Goal: Task Accomplishment & Management: Manage account settings

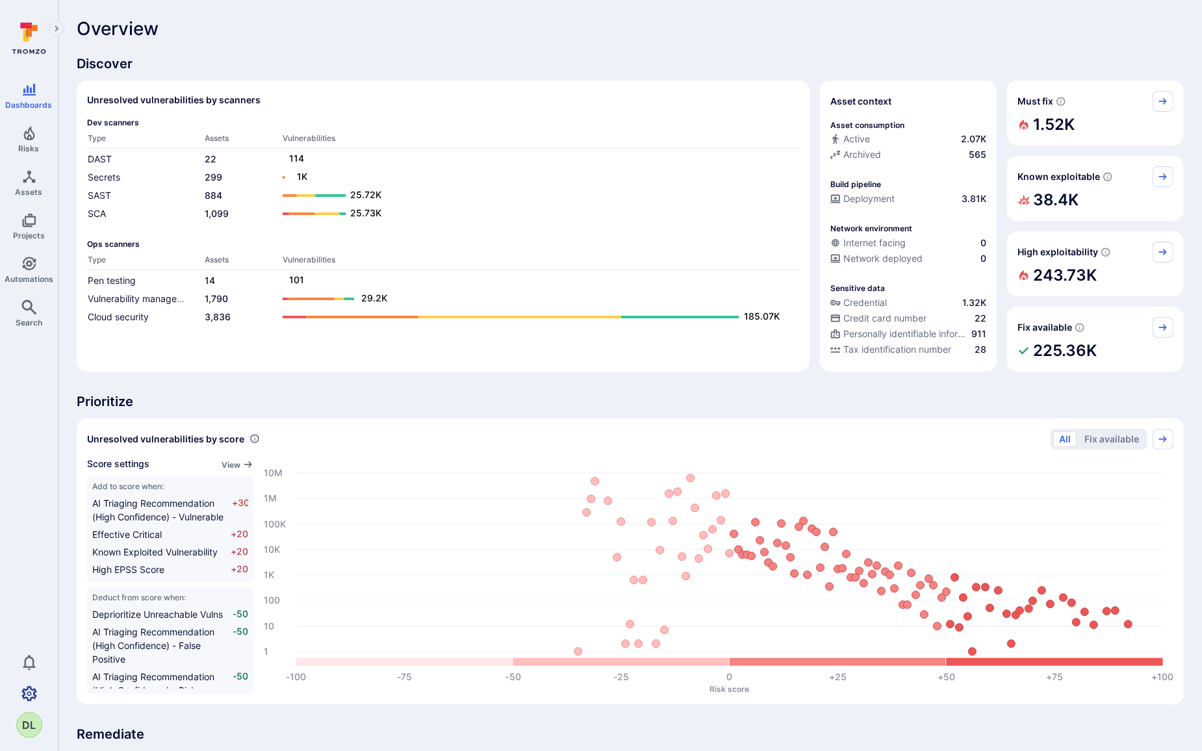
click at [23, 691] on icon "Settings" at bounding box center [29, 693] width 16 height 15
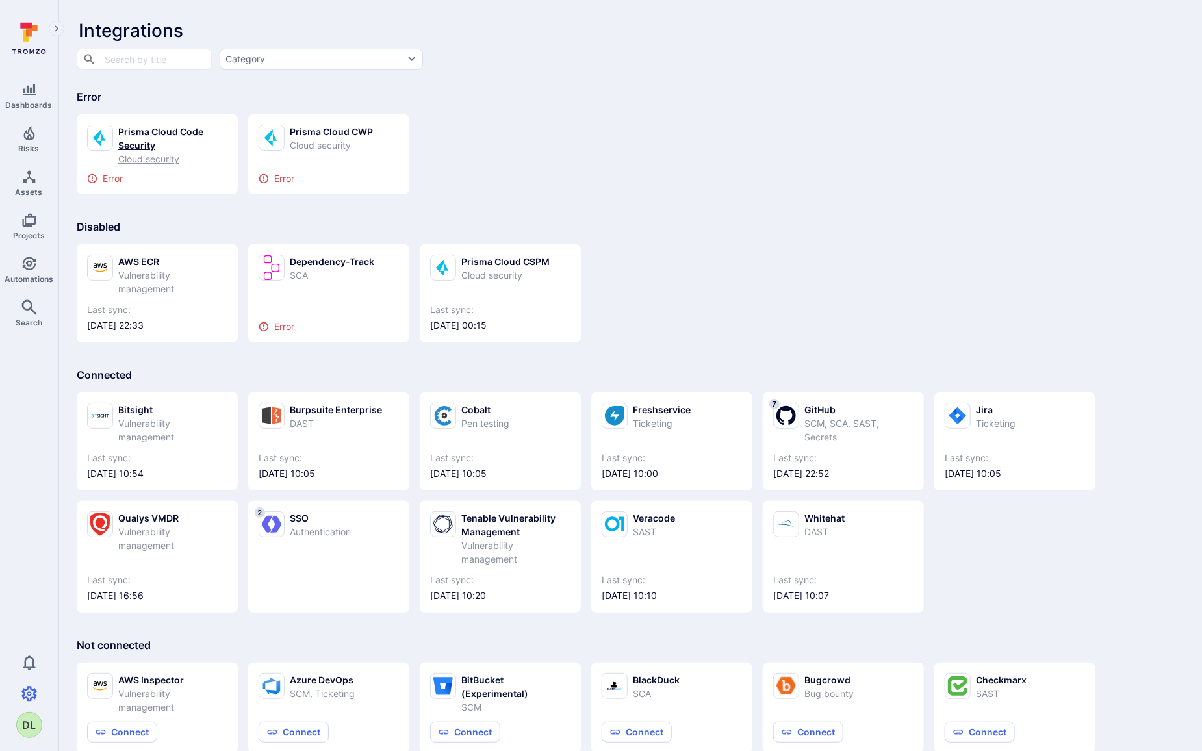
click at [134, 136] on div "Prisma Cloud Code Security" at bounding box center [172, 138] width 109 height 27
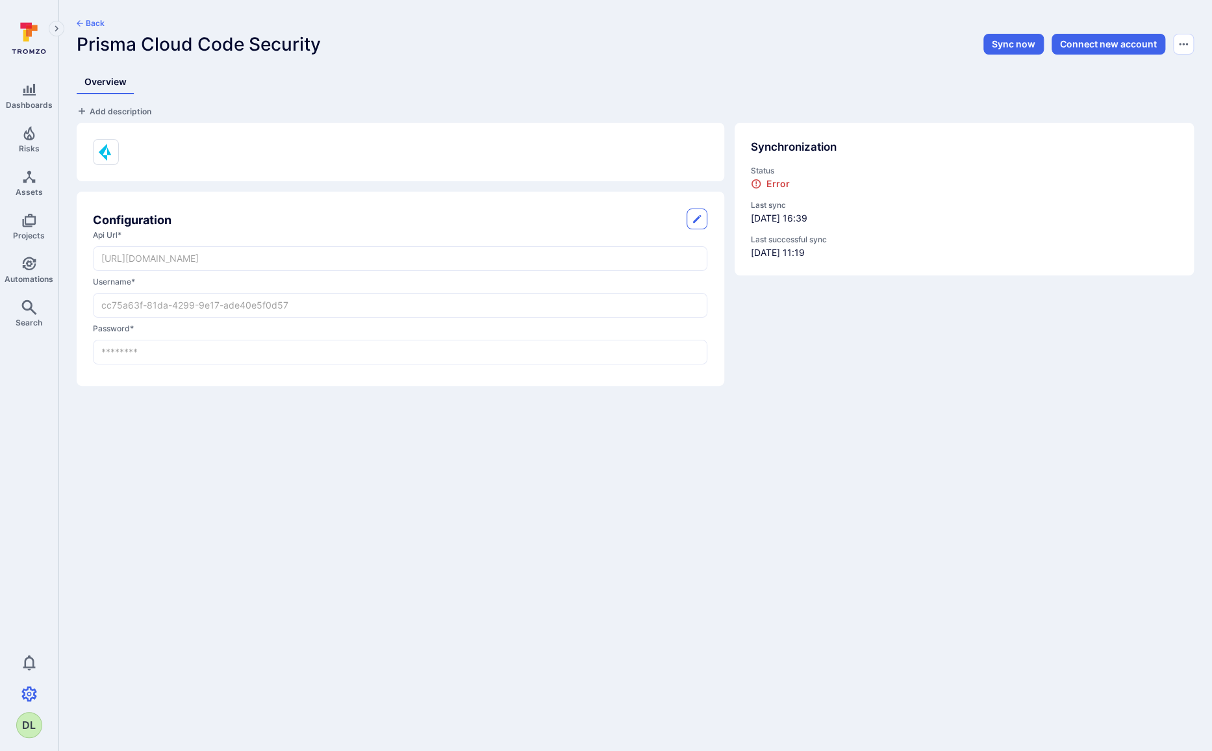
click at [702, 218] on button "button" at bounding box center [697, 219] width 21 height 21
drag, startPoint x: 314, startPoint y: 307, endPoint x: 71, endPoint y: 310, distance: 243.0
click at [71, 310] on div "Configuration Cancel Save api url * [URL][DOMAIN_NAME] ​ username * cc75a63f-81…" at bounding box center [395, 249] width 658 height 274
paste input "32ad9b64-2c37-4ca1-b875-eacae1e5d53e"
type input "32ad9b64-2c37-4ca1-b875-eacae1e5d53e"
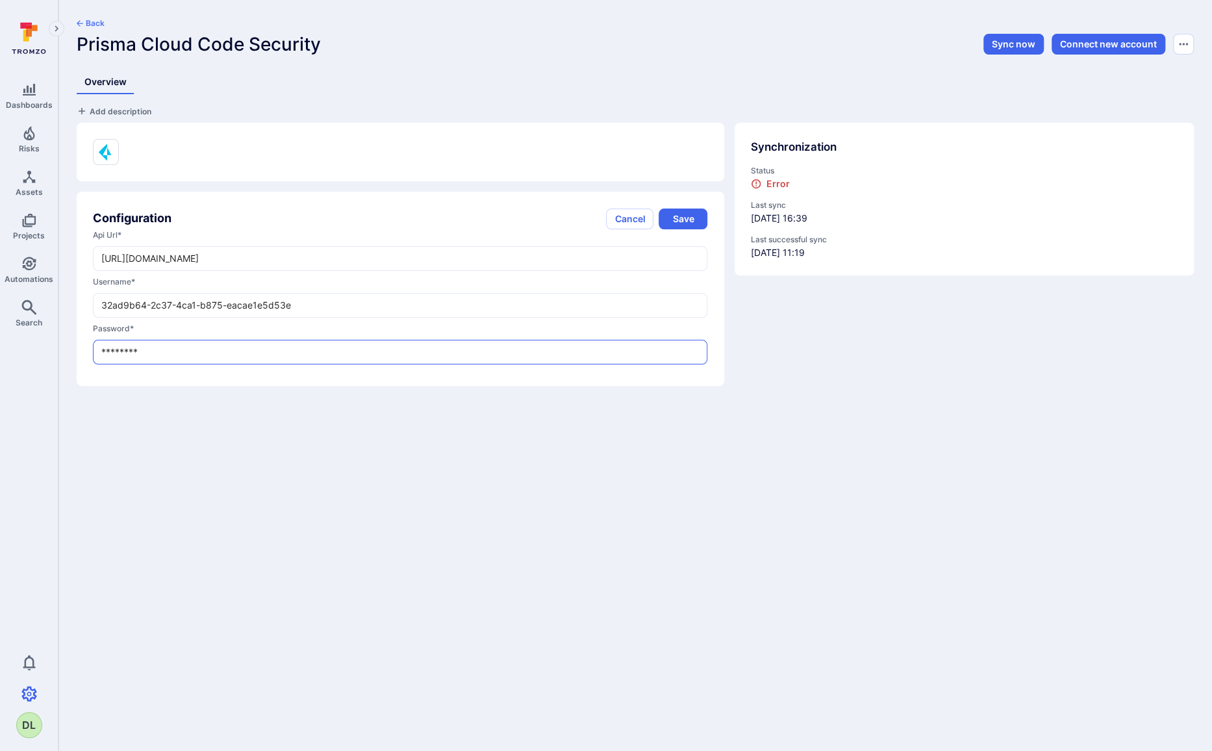
drag, startPoint x: 236, startPoint y: 348, endPoint x: 84, endPoint y: 344, distance: 152.1
click at [84, 344] on div "Configuration Cancel Save api url * [URL][DOMAIN_NAME] ​ username * 32ad9b64-2c…" at bounding box center [401, 289] width 648 height 194
paste input "8C0cHSWKyorCexWufc9W14B0Ap0="
type input "8C0cHSWKyorCexWufc9W14B0Ap0="
click at [693, 212] on button "Save" at bounding box center [683, 219] width 49 height 21
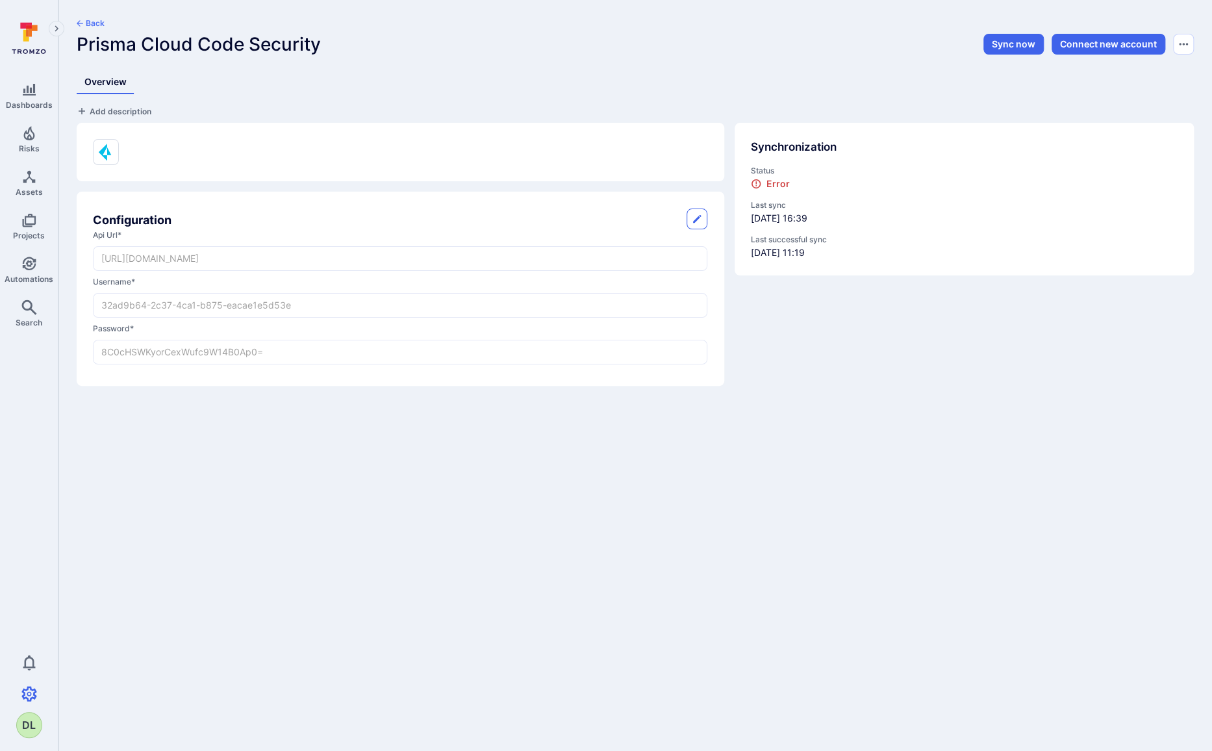
click at [84, 23] on button "Back" at bounding box center [91, 23] width 28 height 10
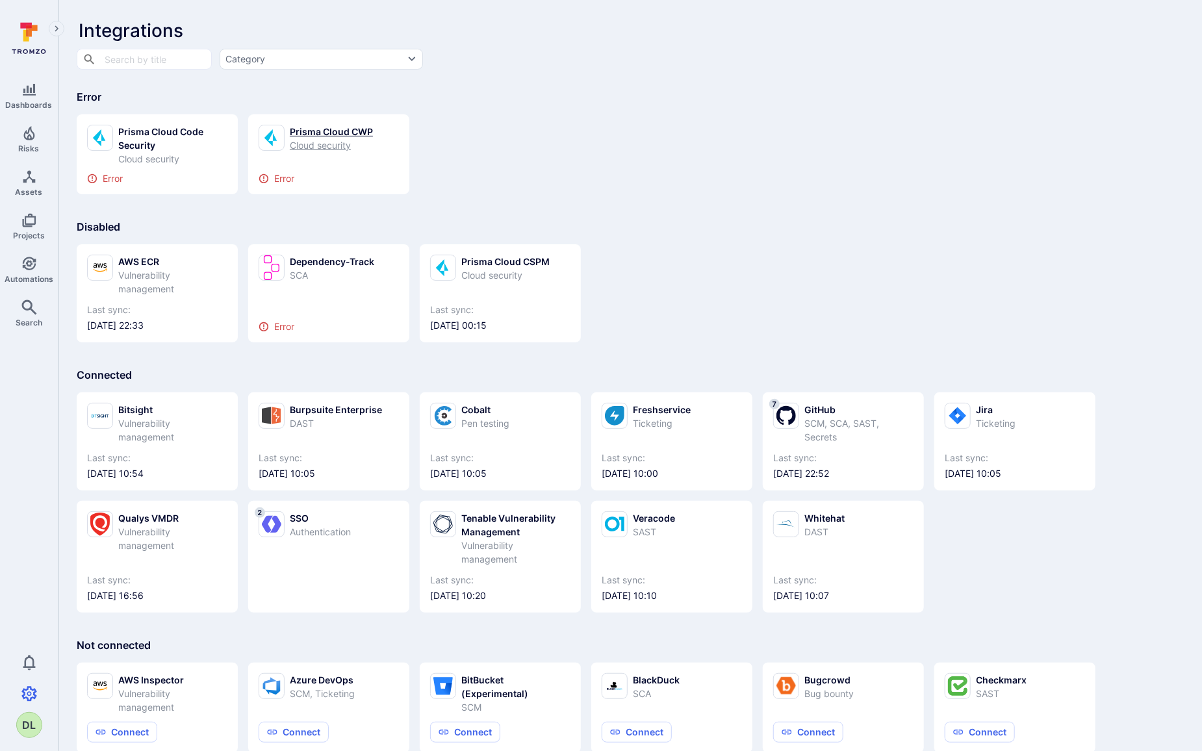
click at [287, 162] on link "Prisma Cloud CWP Cloud security Error" at bounding box center [329, 154] width 140 height 59
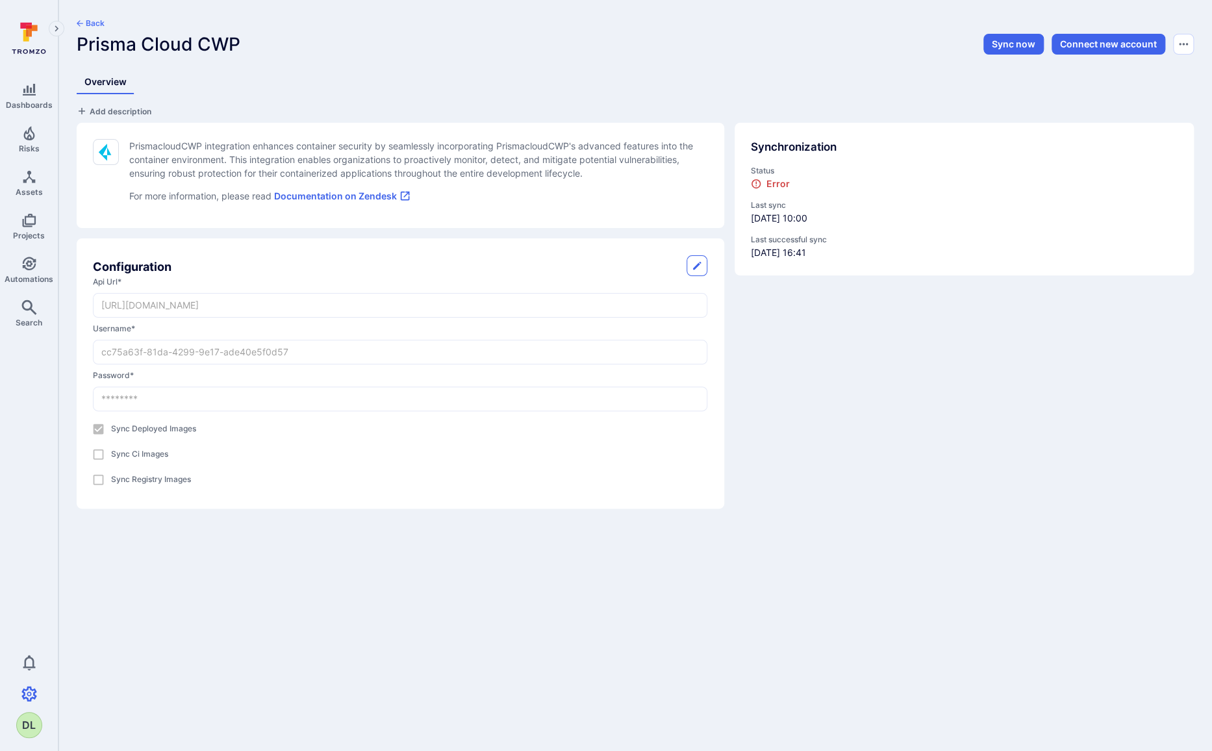
click at [695, 264] on icon "button" at bounding box center [697, 266] width 10 height 10
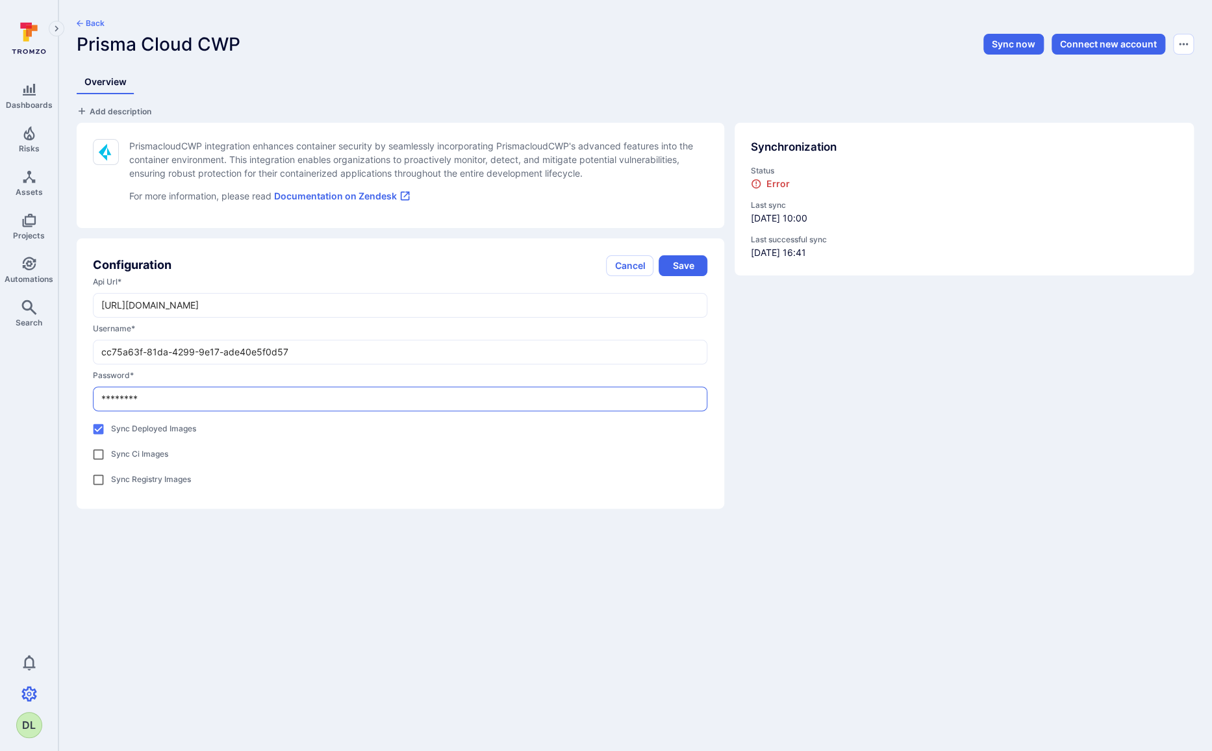
drag, startPoint x: 201, startPoint y: 398, endPoint x: 84, endPoint y: 398, distance: 117.6
click at [84, 398] on div "Configuration Cancel Save api url * [URL][DOMAIN_NAME] ​ username * cc75a63f-81…" at bounding box center [401, 373] width 648 height 270
paste input "8C0cHSWKyorCexWufc9W14B0Ap0="
type input "8C0cHSWKyorCexWufc9W14B0Ap0="
drag, startPoint x: 309, startPoint y: 347, endPoint x: 88, endPoint y: 353, distance: 221.0
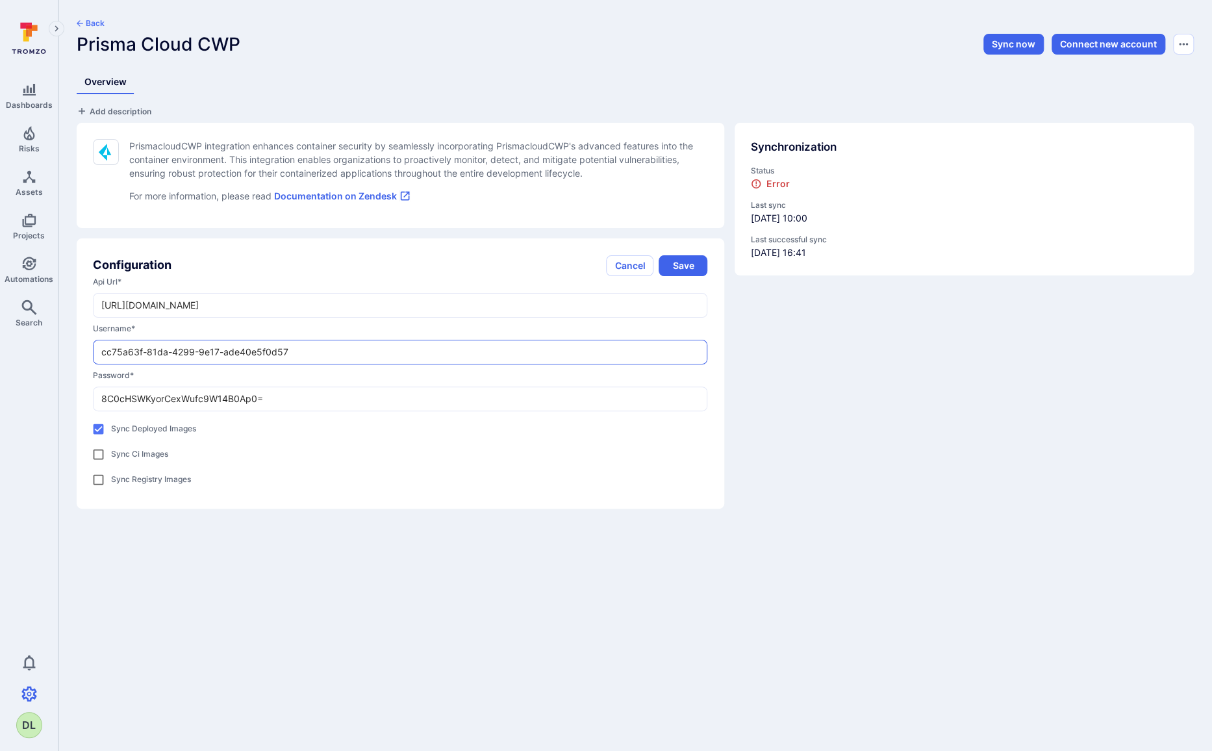
click at [88, 353] on div "Configuration Cancel Save api url * [URL][DOMAIN_NAME] ​ username * cc75a63f-81…" at bounding box center [401, 373] width 648 height 270
paste input "32ad9b64-2c37-4ca1-b875-eacae1e5d53e"
click at [692, 264] on button "Save" at bounding box center [683, 265] width 49 height 21
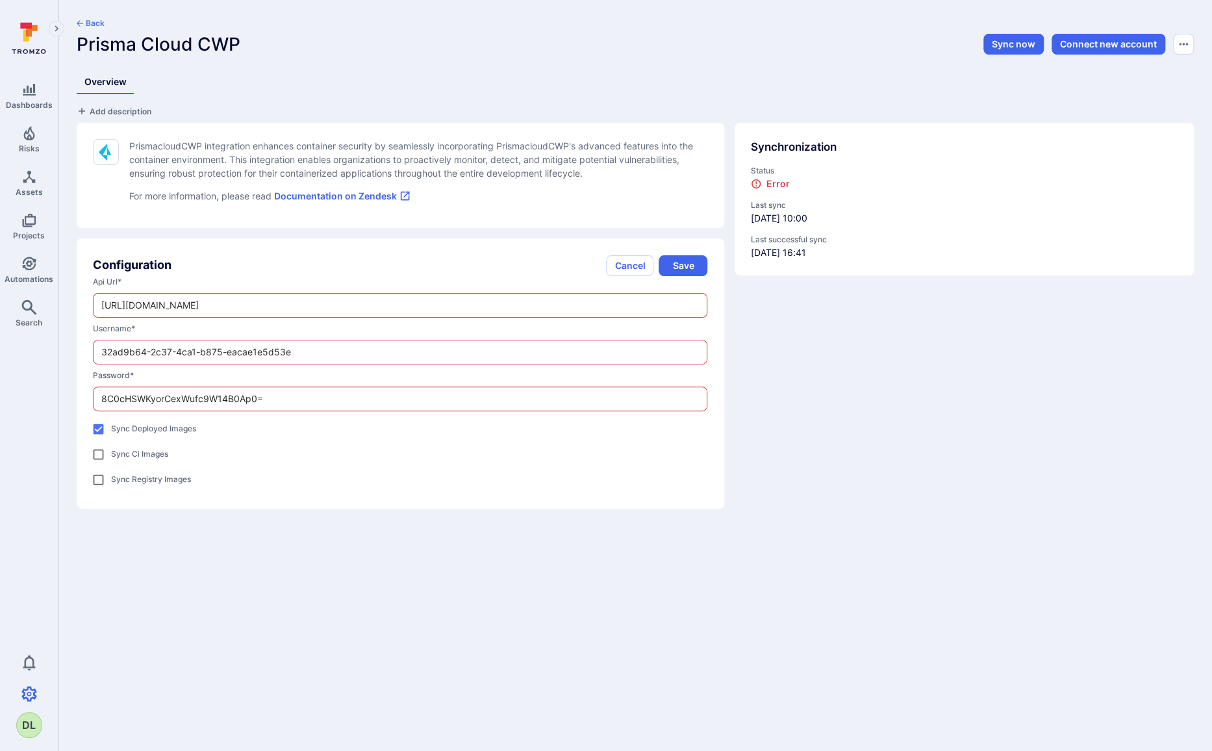
click at [381, 354] on input "32ad9b64-2c37-4ca1-b875-eacae1e5d53e" at bounding box center [400, 351] width 613 height 23
click at [685, 262] on button "Save" at bounding box center [683, 265] width 49 height 21
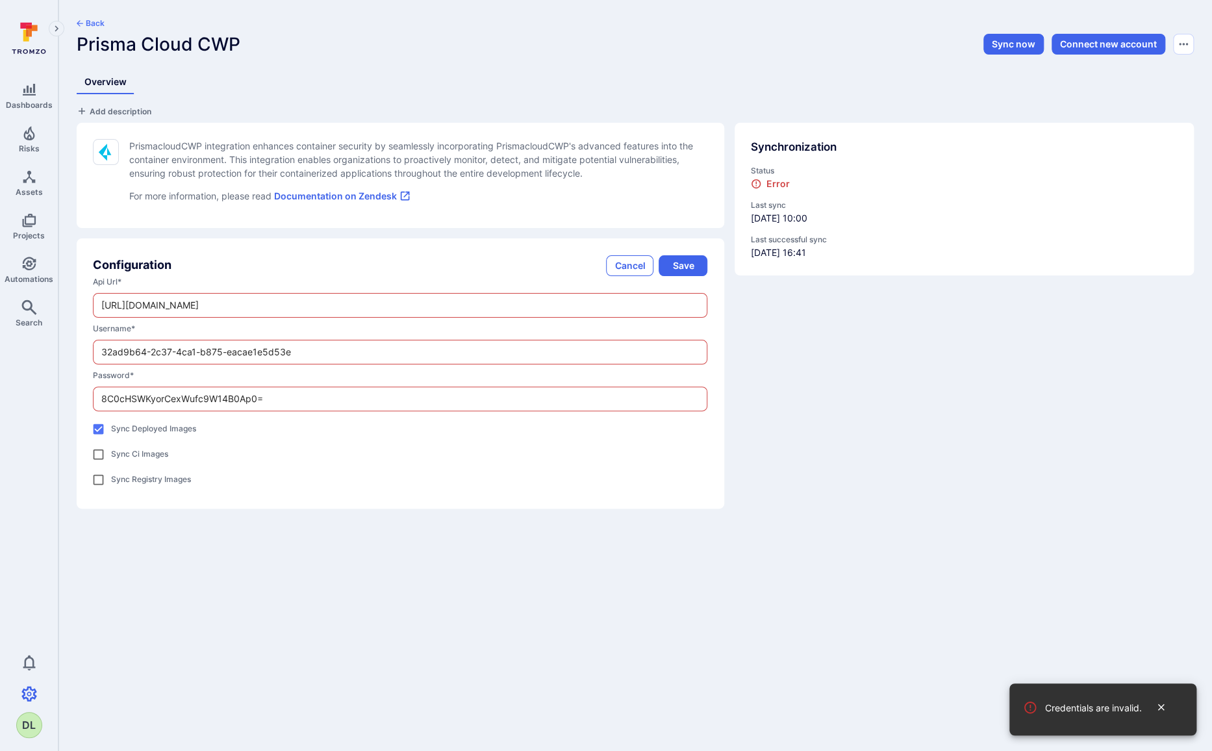
click at [627, 262] on button "Cancel" at bounding box center [629, 265] width 47 height 21
type input "cc75a63f-81da-4299-9e17-ade40e5f0d57"
type input "********"
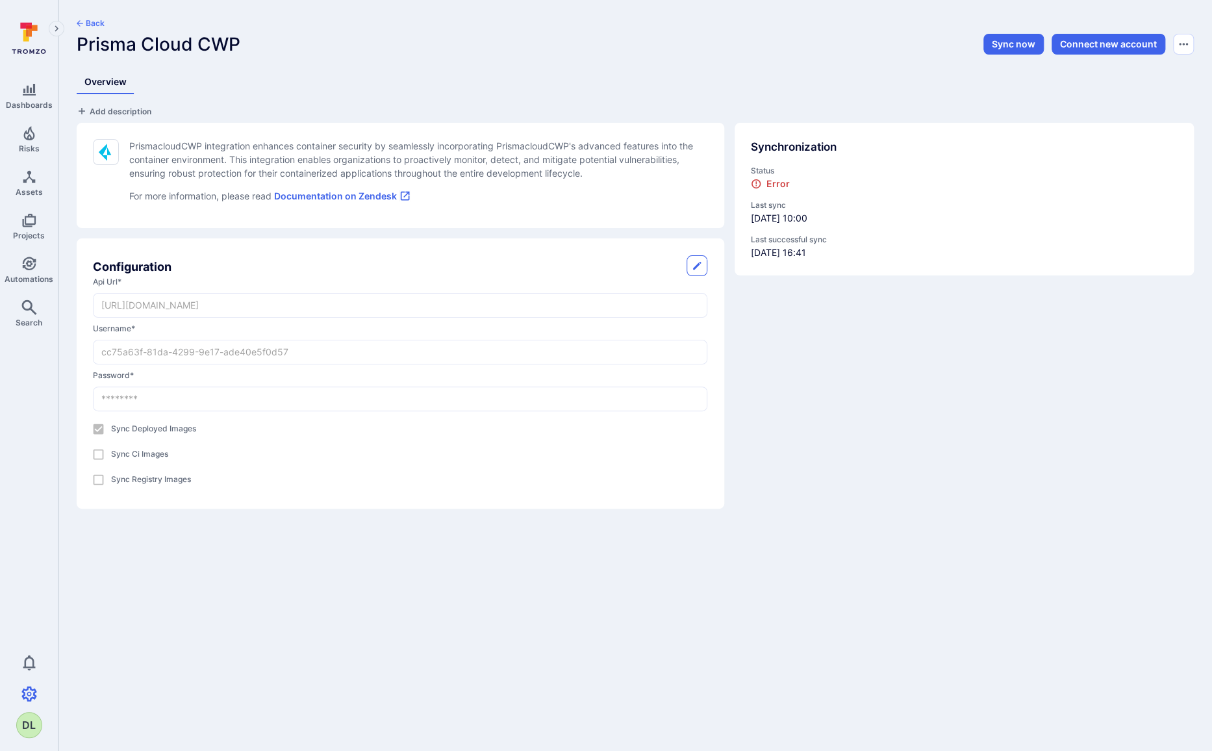
click at [94, 29] on div "Back" at bounding box center [449, 26] width 745 height 16
click at [92, 23] on button "Back" at bounding box center [91, 23] width 28 height 10
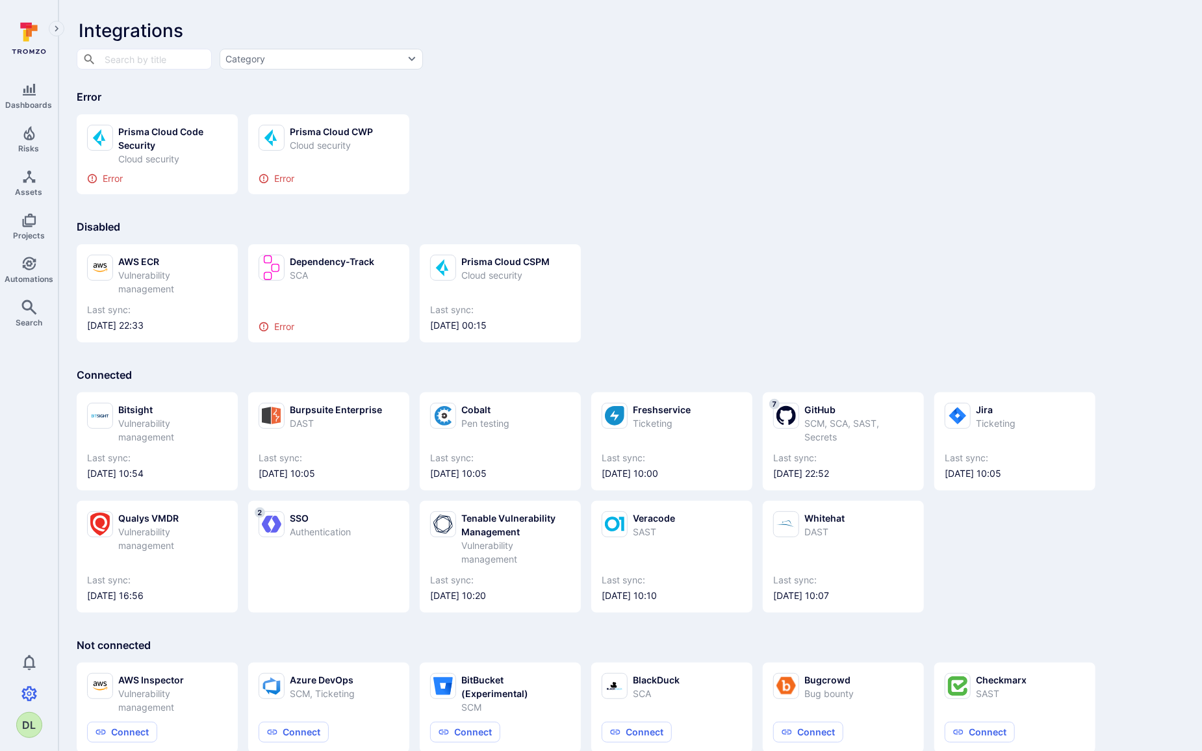
click at [643, 194] on div "Prisma Cloud Code Security Cloud security Error Prisma Cloud CWP Cloud security…" at bounding box center [630, 149] width 1107 height 90
click at [146, 139] on div "Prisma Cloud Code Security" at bounding box center [172, 138] width 109 height 27
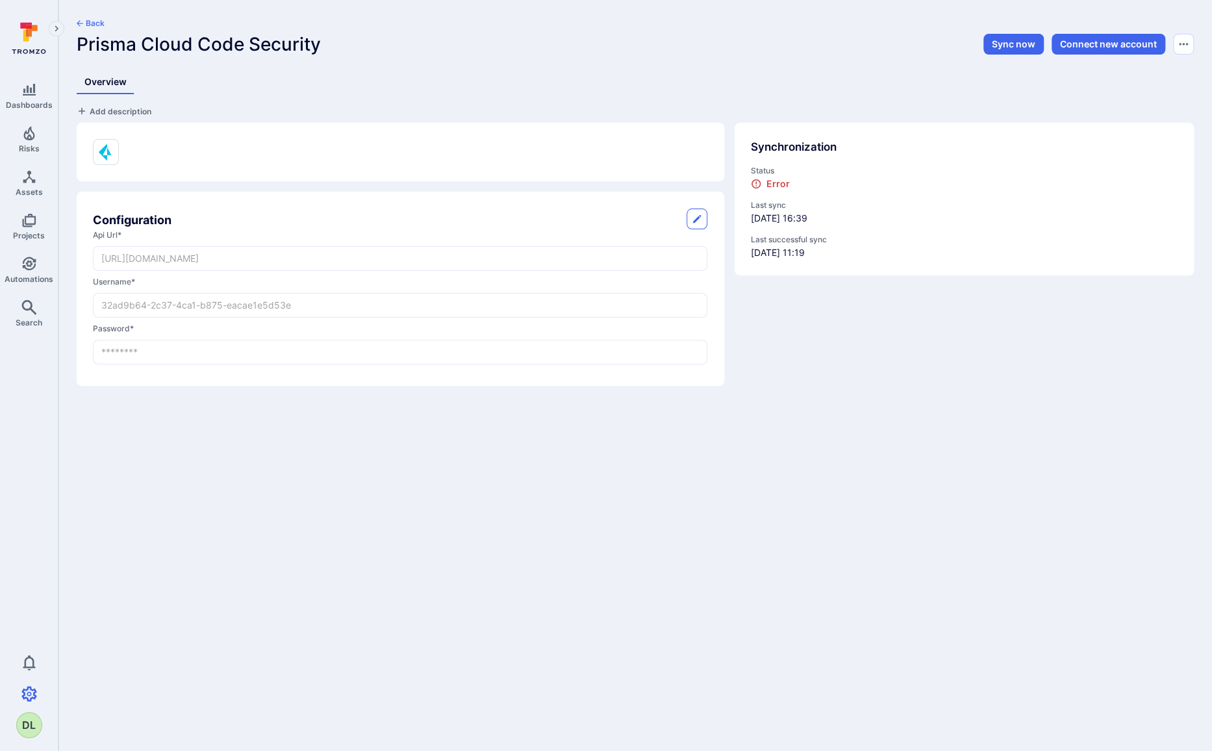
click at [562, 455] on body "Dashboards Risks Assets Projects Automations Search 0 DL Settings Integrations …" at bounding box center [606, 375] width 1212 height 751
click at [1001, 44] on button "Sync now" at bounding box center [1014, 44] width 60 height 21
click at [897, 394] on div "Back Prisma Cloud Code Security Sync now Connect new account Overview Add descr…" at bounding box center [635, 202] width 1154 height 404
click at [691, 216] on button "button" at bounding box center [697, 219] width 21 height 21
drag, startPoint x: 304, startPoint y: 304, endPoint x: 104, endPoint y: 307, distance: 200.1
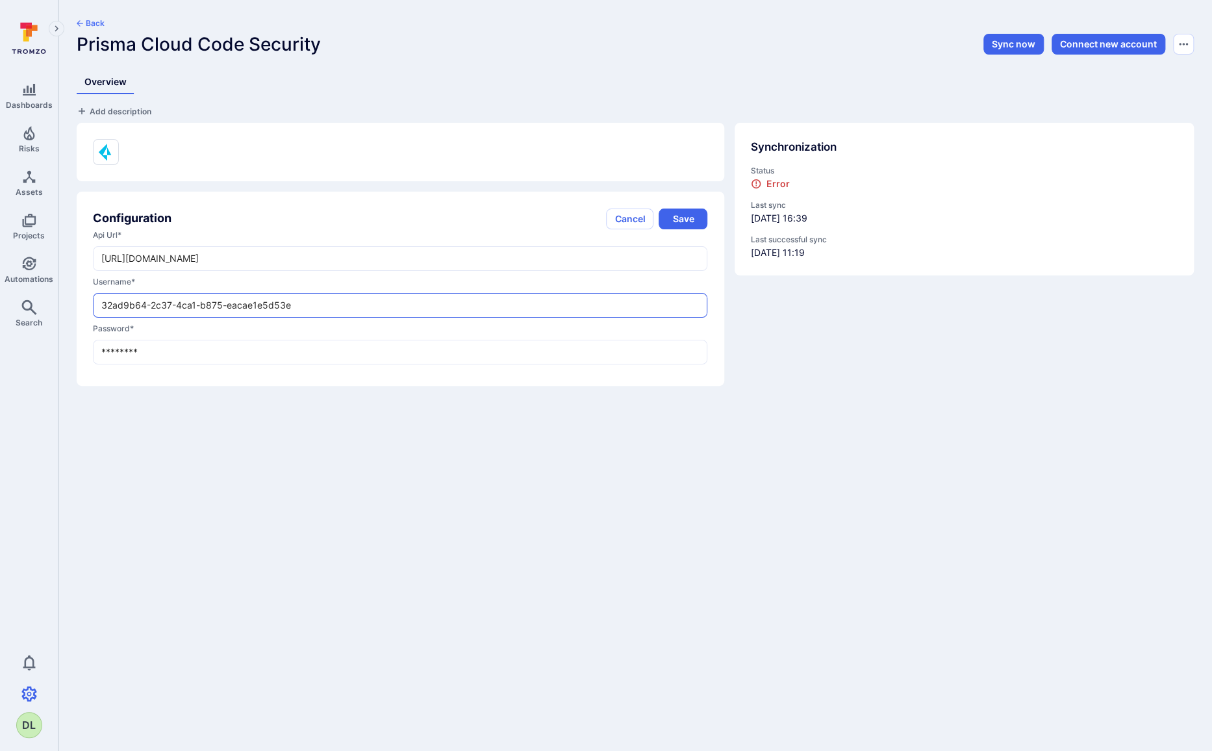
click at [104, 307] on input "32ad9b64-2c37-4ca1-b875-eacae1e5d53e" at bounding box center [400, 305] width 613 height 23
click at [239, 351] on input "********" at bounding box center [400, 351] width 613 height 23
paste input "8C0cHSWKyorCexWufc9W14B0Ap0="
type input "8C0cHSWKyorCexWufc9W14B0Ap0="
click at [687, 216] on button "Save" at bounding box center [683, 219] width 49 height 21
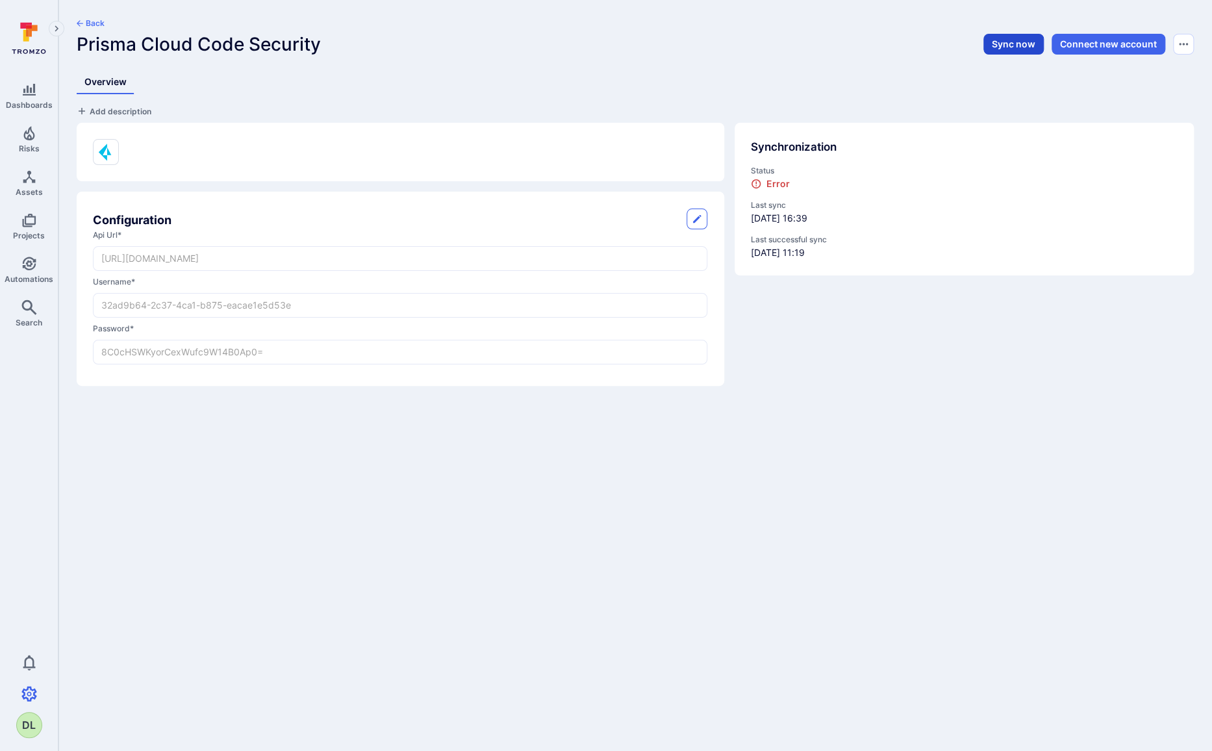
click at [1014, 42] on button "Sync now" at bounding box center [1014, 44] width 60 height 21
click at [934, 83] on div "Overview" at bounding box center [636, 82] width 1118 height 24
click at [1009, 45] on button "Sync now" at bounding box center [1014, 44] width 60 height 21
click at [774, 96] on div "Add description Configuration api url * [URL][DOMAIN_NAME] ​ username * 32ad9b6…" at bounding box center [630, 240] width 1128 height 292
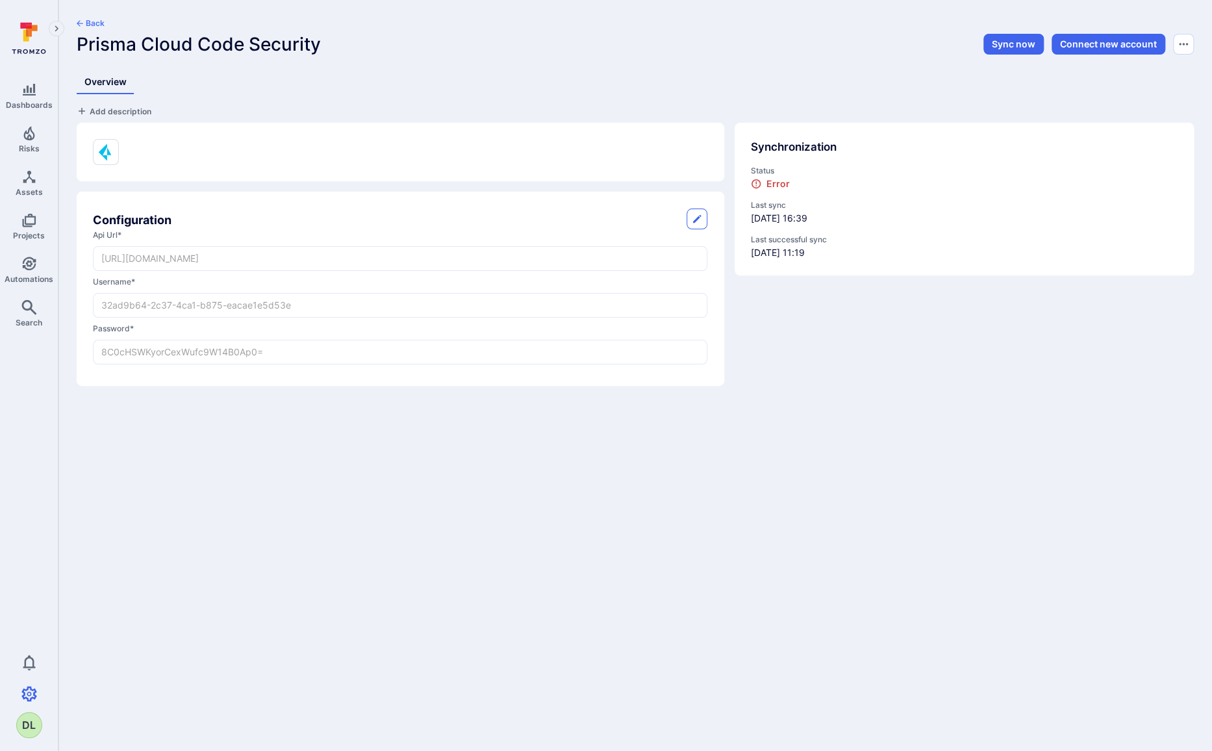
click at [73, 20] on div "Back Prisma Cloud Code Security Sync now Connect new account Overview Add descr…" at bounding box center [635, 202] width 1154 height 404
click at [83, 23] on button "Back" at bounding box center [91, 23] width 28 height 10
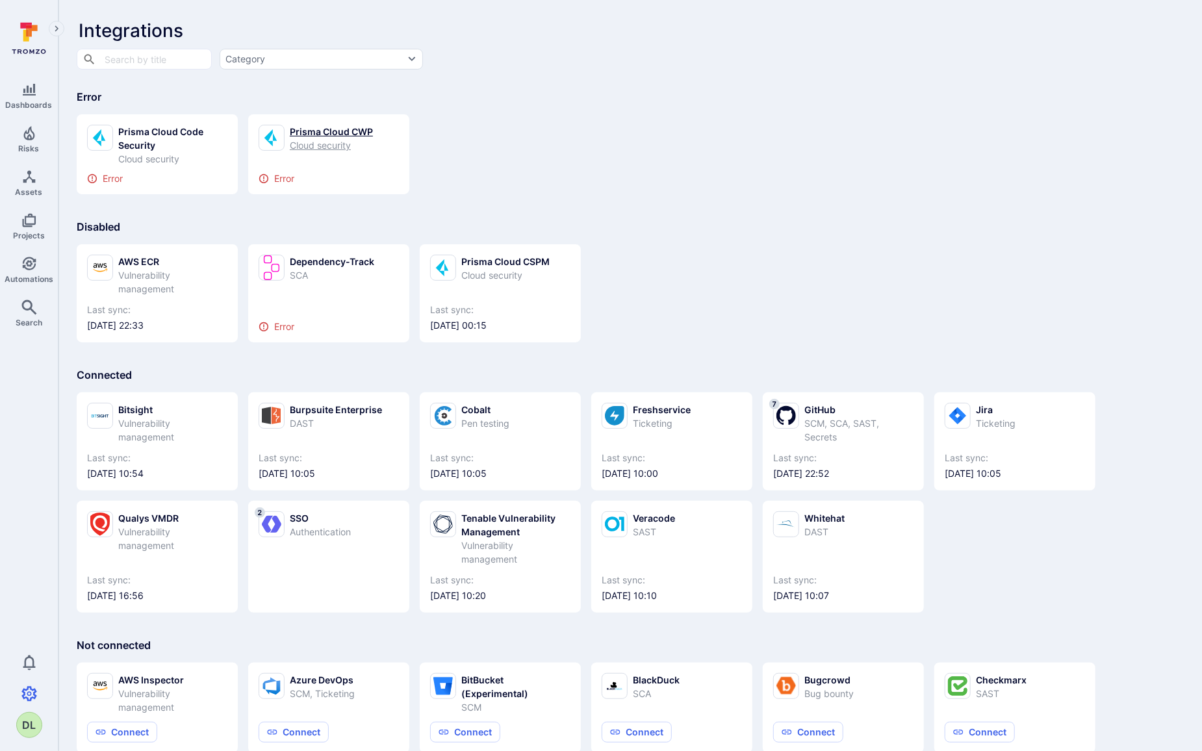
click at [305, 150] on div "Cloud security" at bounding box center [331, 145] width 83 height 14
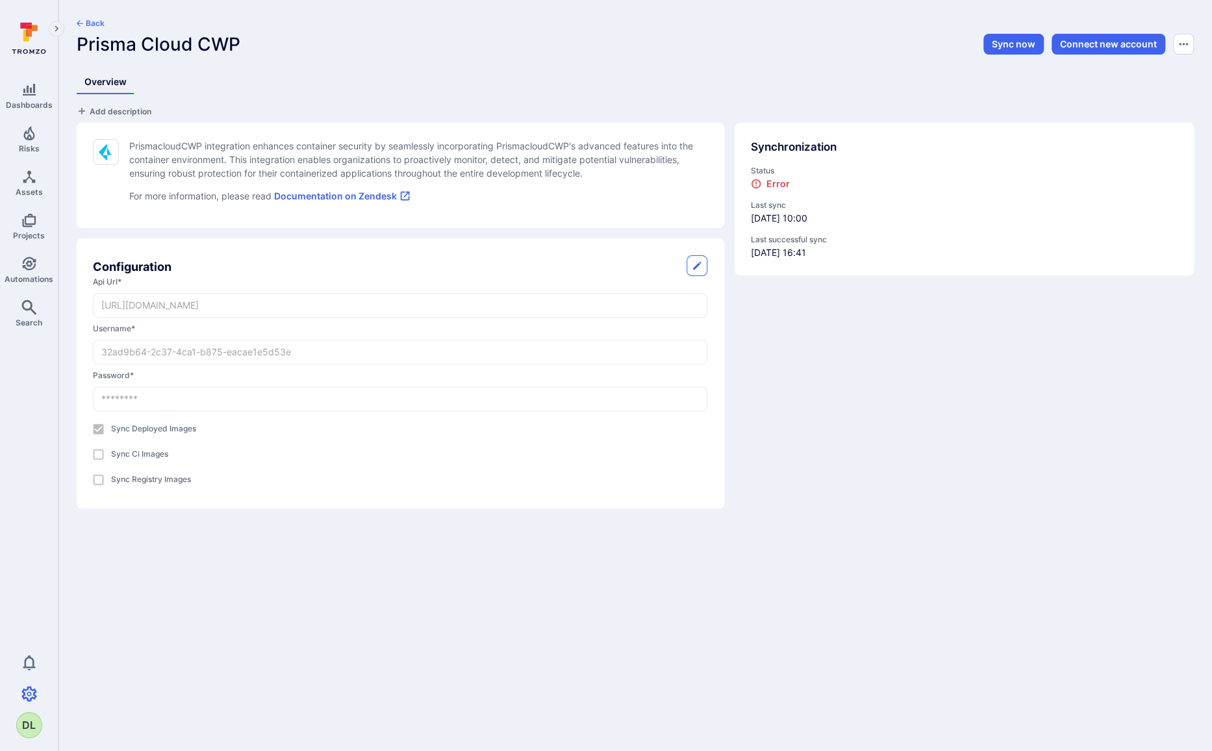
click at [409, 272] on div "Configuration" at bounding box center [400, 265] width 615 height 21
click at [697, 268] on icon "button" at bounding box center [697, 266] width 10 height 10
drag, startPoint x: 320, startPoint y: 356, endPoint x: 93, endPoint y: 354, distance: 227.4
click at [94, 354] on input "32ad9b64-2c37-4ca1-b875-eacae1e5d53e" at bounding box center [400, 351] width 613 height 23
paste input "cc75a63f-81da-4299-9e17-ade40e5f0d57"
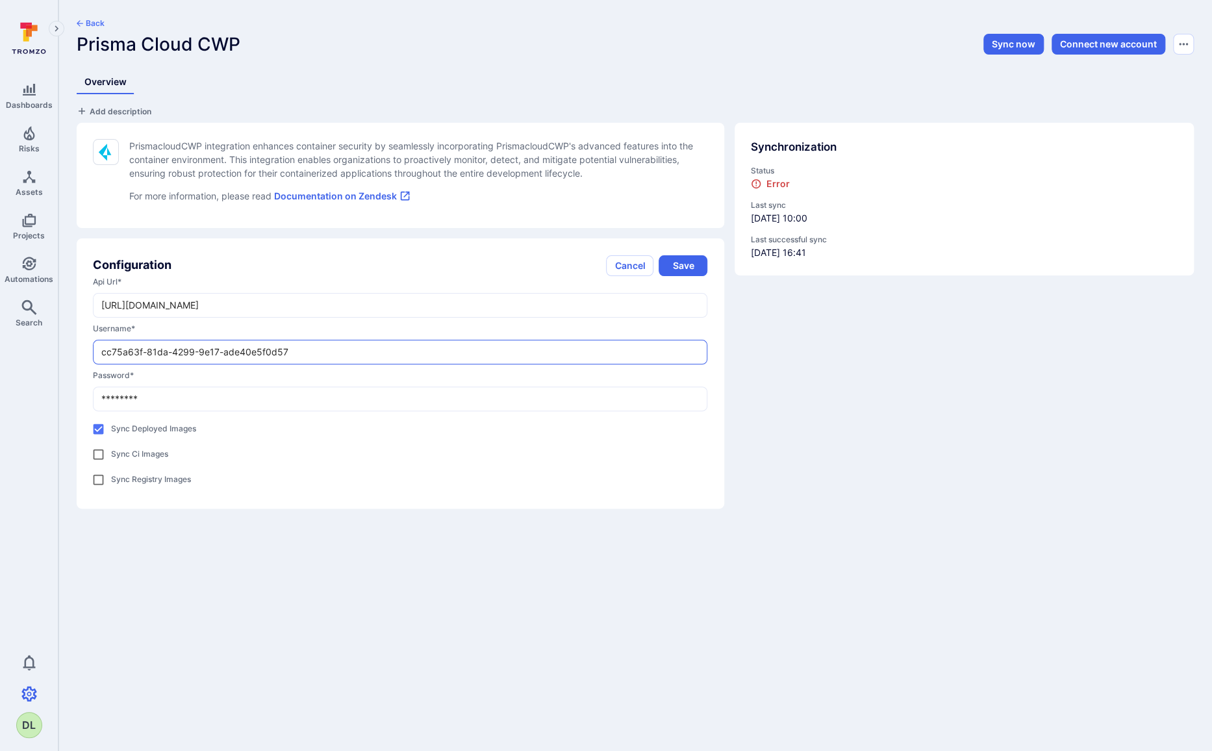
type input "cc75a63f-81da-4299-9e17-ade40e5f0d57"
drag, startPoint x: 170, startPoint y: 403, endPoint x: 79, endPoint y: 398, distance: 91.1
click at [79, 398] on div "Configuration Cancel Save api url * [URL][DOMAIN_NAME] ​ username * cc75a63f-81…" at bounding box center [401, 373] width 648 height 270
paste input "8C0cHSWKyorCexWufc9W14B0Ap0="
type input "8C0cHSWKyorCexWufc9W14B0Ap0="
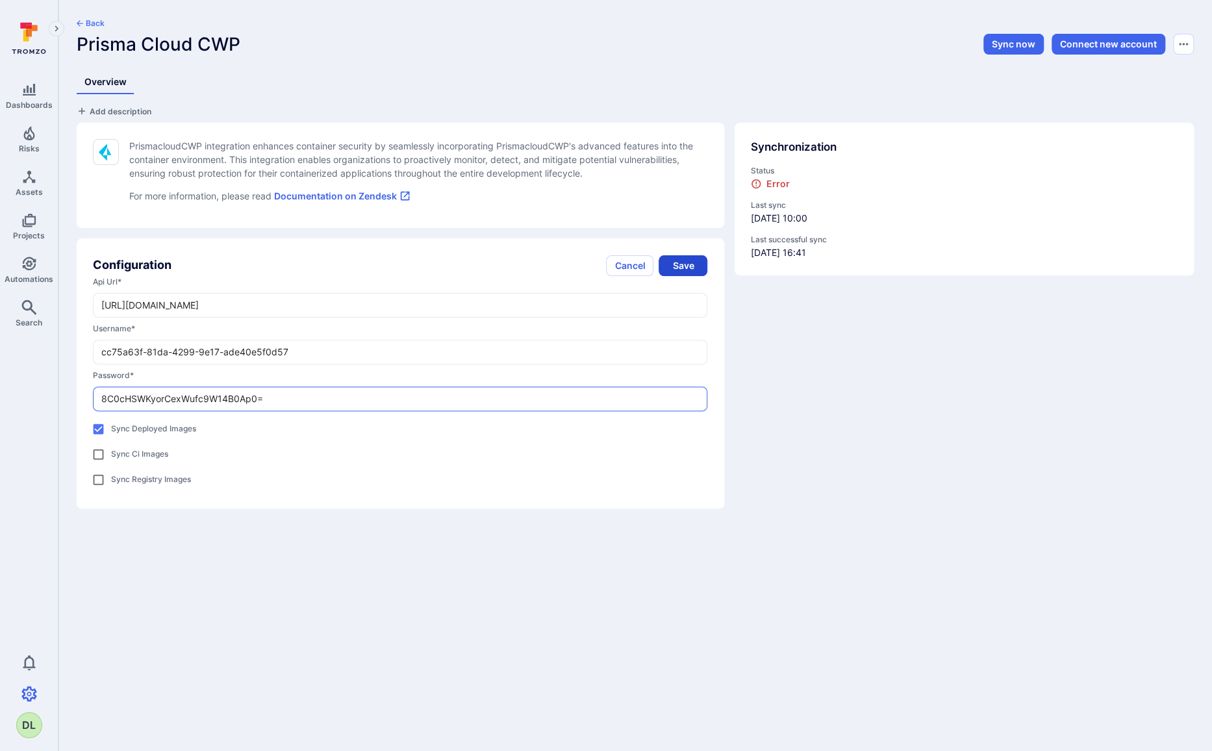
click at [689, 268] on button "Save" at bounding box center [683, 265] width 49 height 21
drag, startPoint x: 292, startPoint y: 357, endPoint x: 88, endPoint y: 364, distance: 204.1
click at [88, 364] on div "Configuration Cancel Save api url * [URL][DOMAIN_NAME] ​ username * cc75a63f-81…" at bounding box center [401, 373] width 648 height 270
paste input "32ad9b64-2c37-4ca1-b875-eacae1e5d53e"
type input "32ad9b64-2c37-4ca1-b875-eacae1e5d53e"
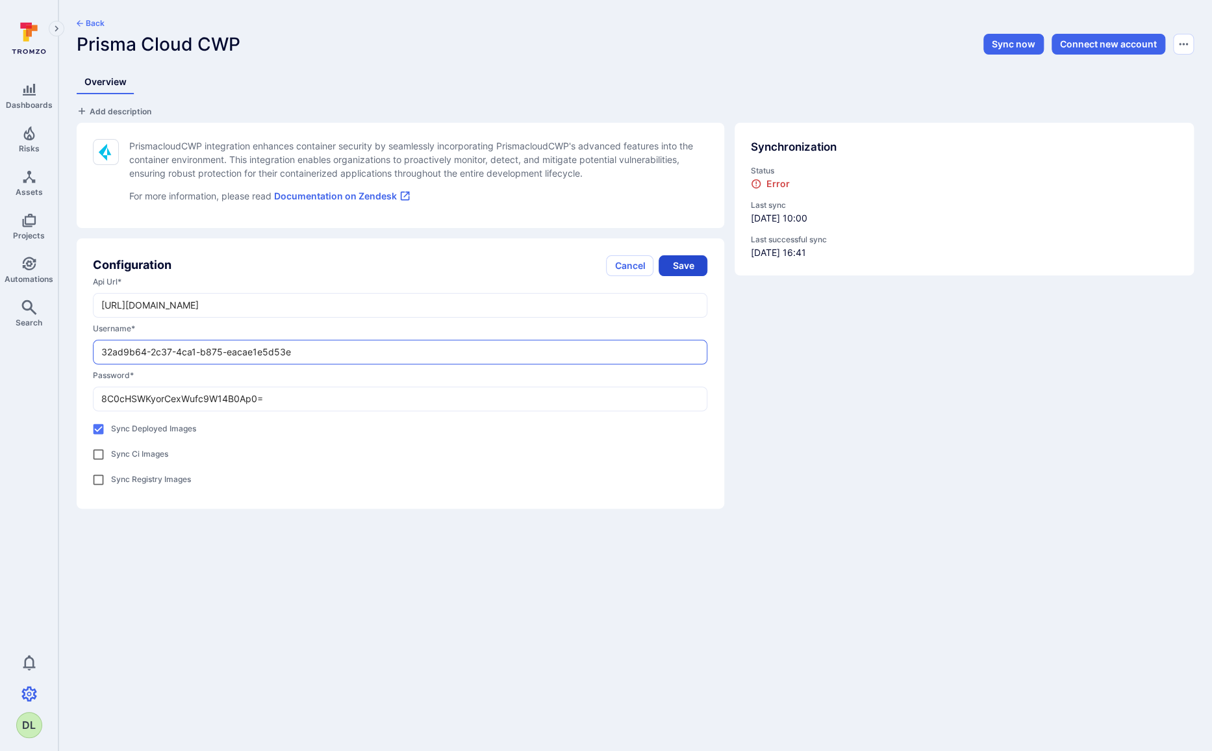
click at [681, 265] on button "Save" at bounding box center [683, 265] width 49 height 21
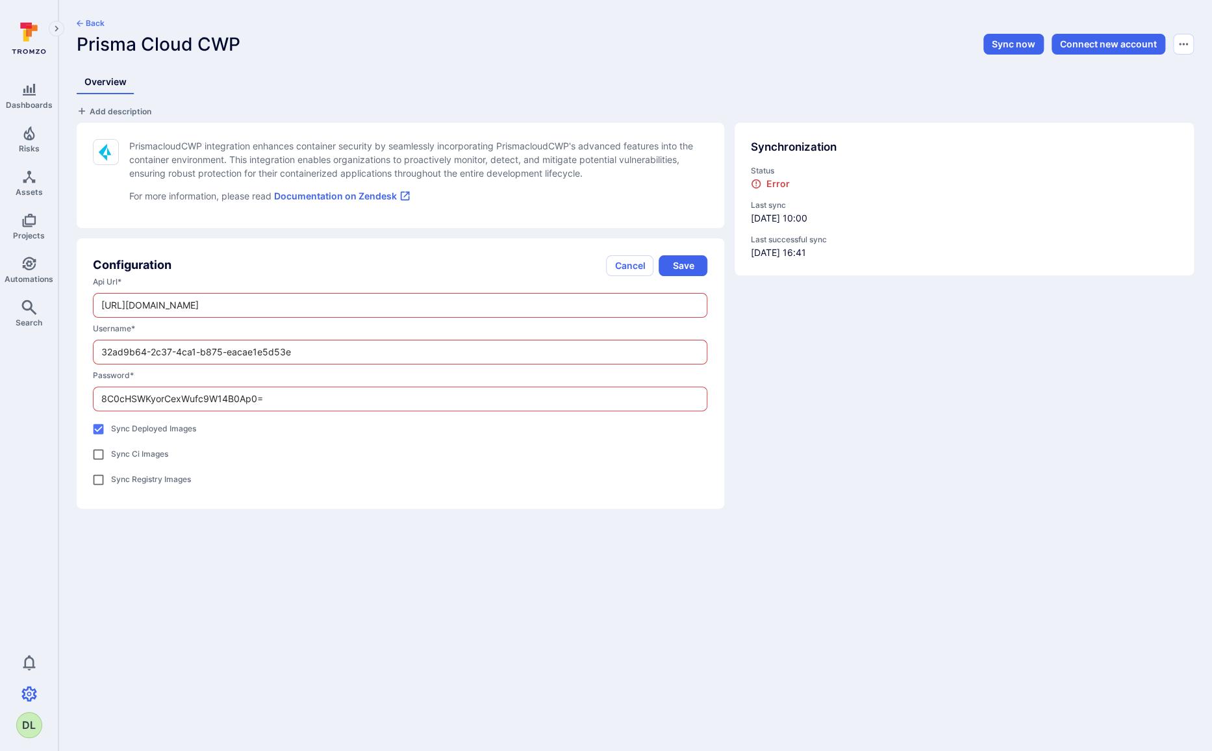
click at [91, 14] on div "Back Prisma Cloud CWP Sync now Connect new account Overview Add description Pri…" at bounding box center [635, 263] width 1154 height 527
click at [89, 18] on button "Back" at bounding box center [91, 23] width 28 height 10
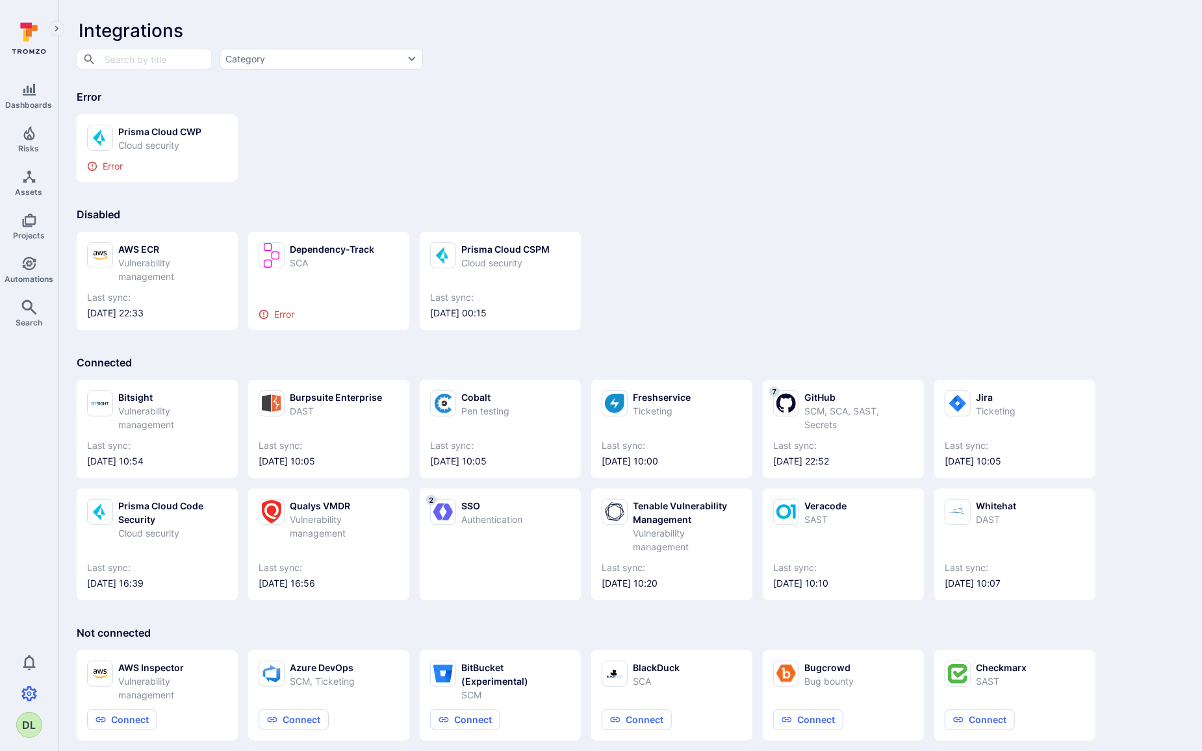
drag, startPoint x: 500, startPoint y: 163, endPoint x: 503, endPoint y: 157, distance: 6.7
click at [501, 163] on div "Prisma Cloud CWP Cloud security Error" at bounding box center [630, 143] width 1107 height 78
click at [515, 165] on div "Prisma Cloud CWP Cloud security Error" at bounding box center [630, 143] width 1107 height 78
click at [487, 251] on div "Prisma Cloud CSPM" at bounding box center [505, 249] width 88 height 14
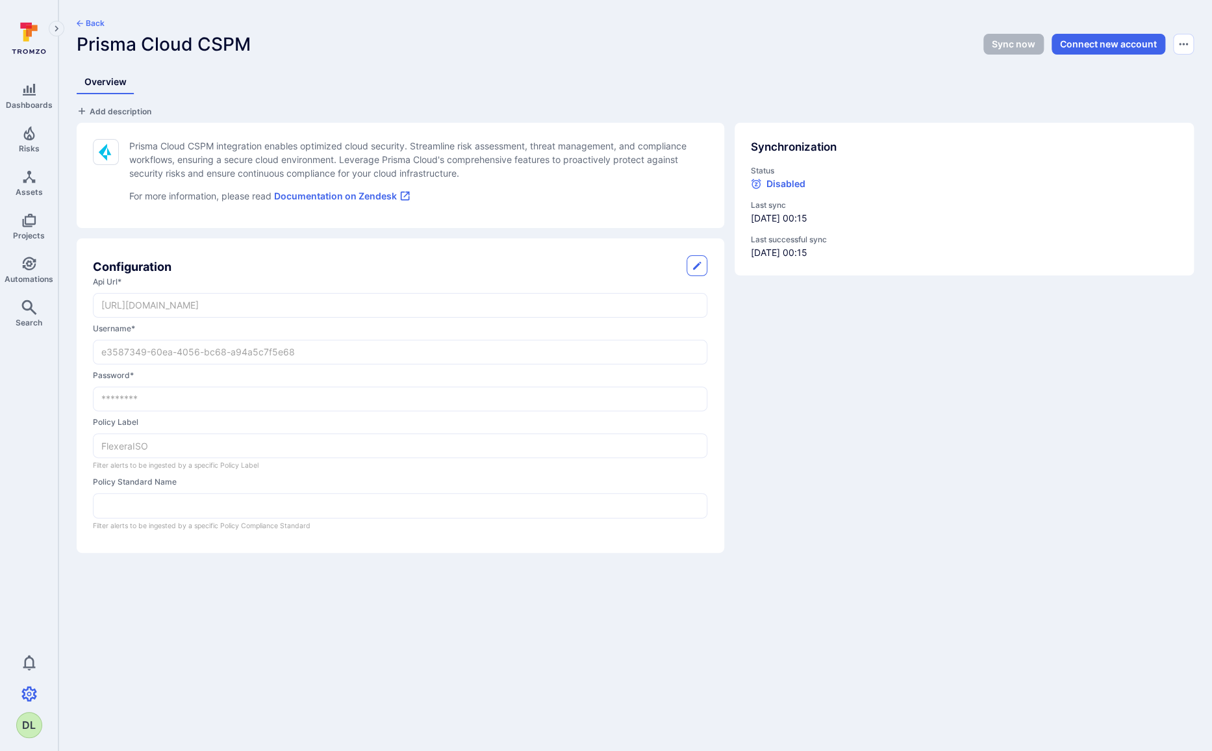
click at [90, 22] on button "Back" at bounding box center [91, 23] width 28 height 10
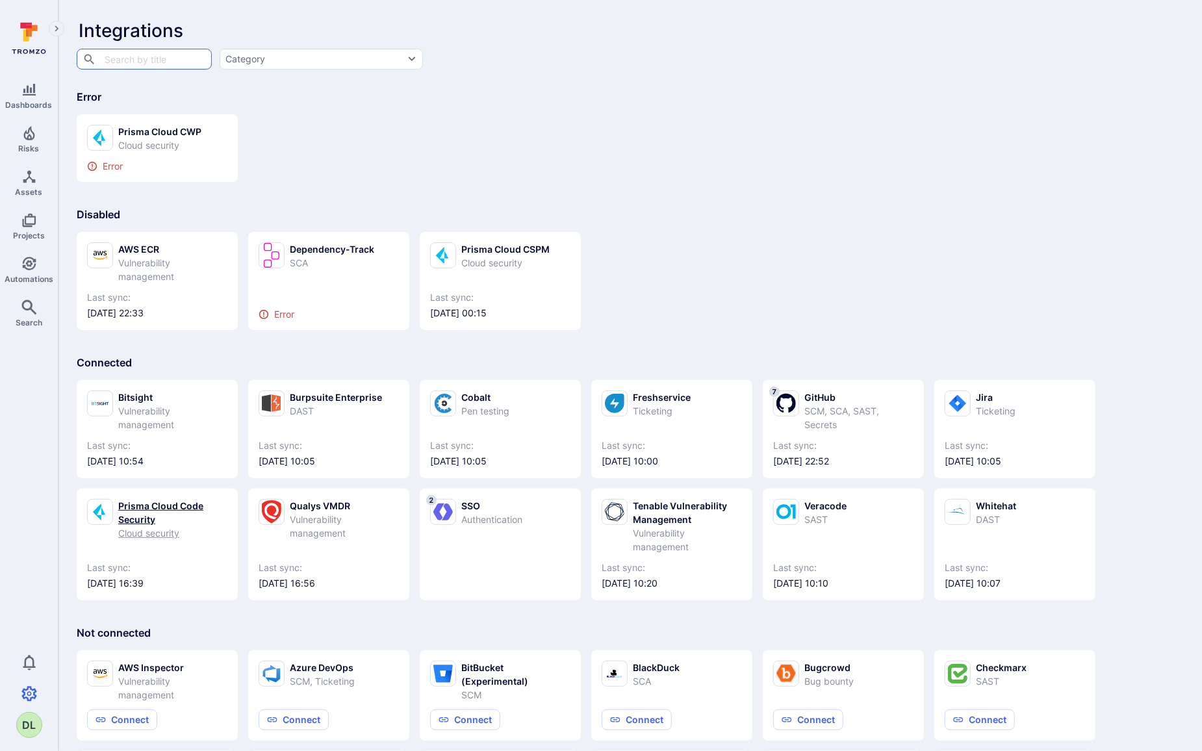
click at [136, 516] on div "Prisma Cloud Code Security" at bounding box center [172, 512] width 109 height 27
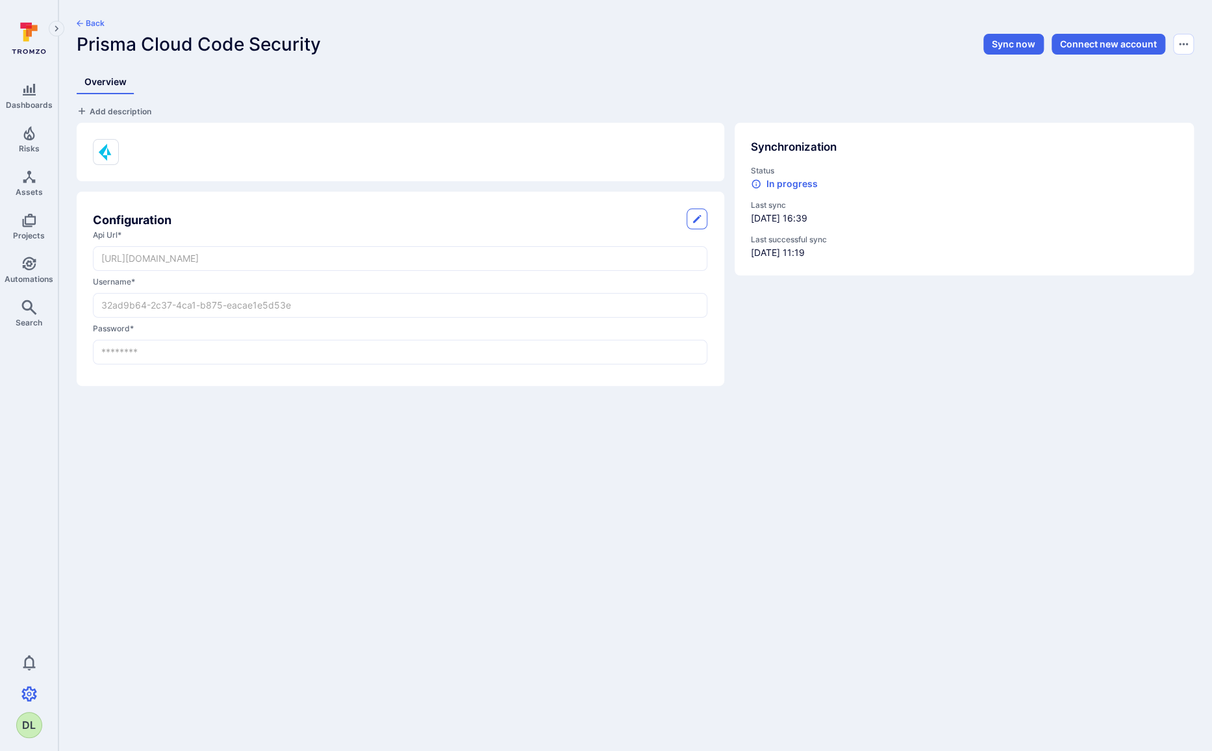
click at [198, 436] on body "Dashboards Risks Assets Projects Automations Search 0 DL Settings Integrations …" at bounding box center [606, 375] width 1212 height 751
click at [88, 19] on button "Back" at bounding box center [91, 23] width 28 height 10
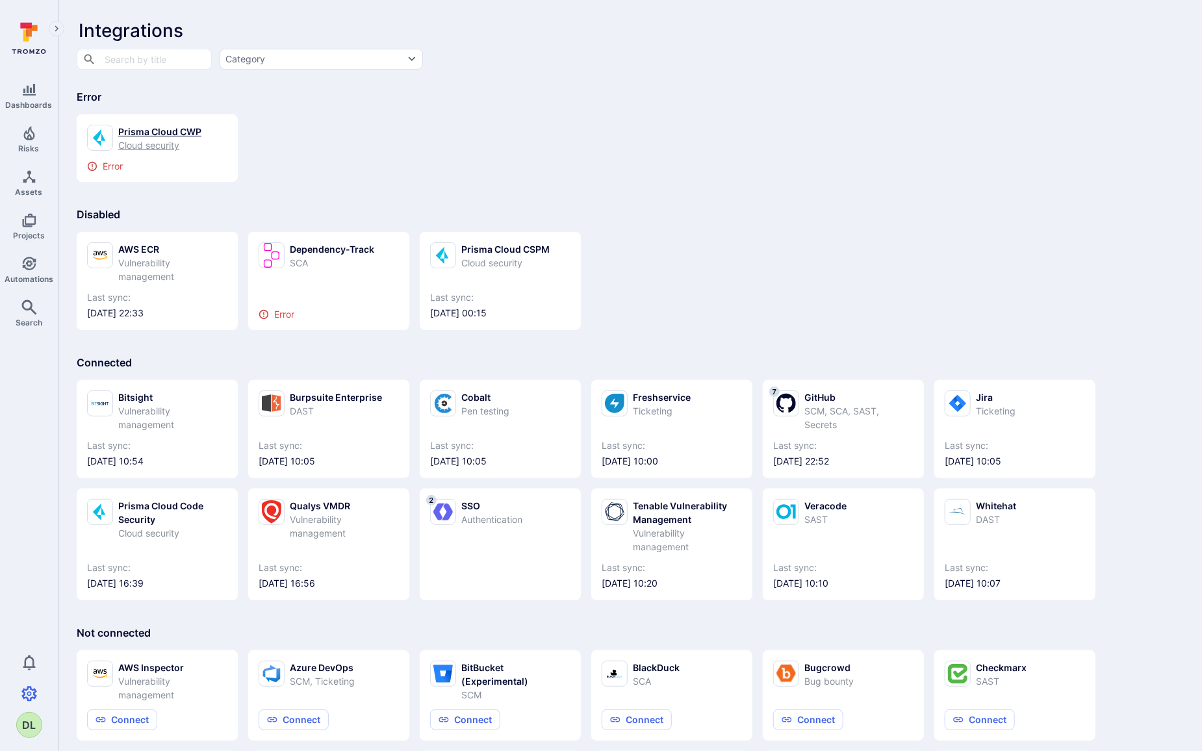
click at [142, 138] on div "Prisma Cloud CWP" at bounding box center [159, 132] width 83 height 14
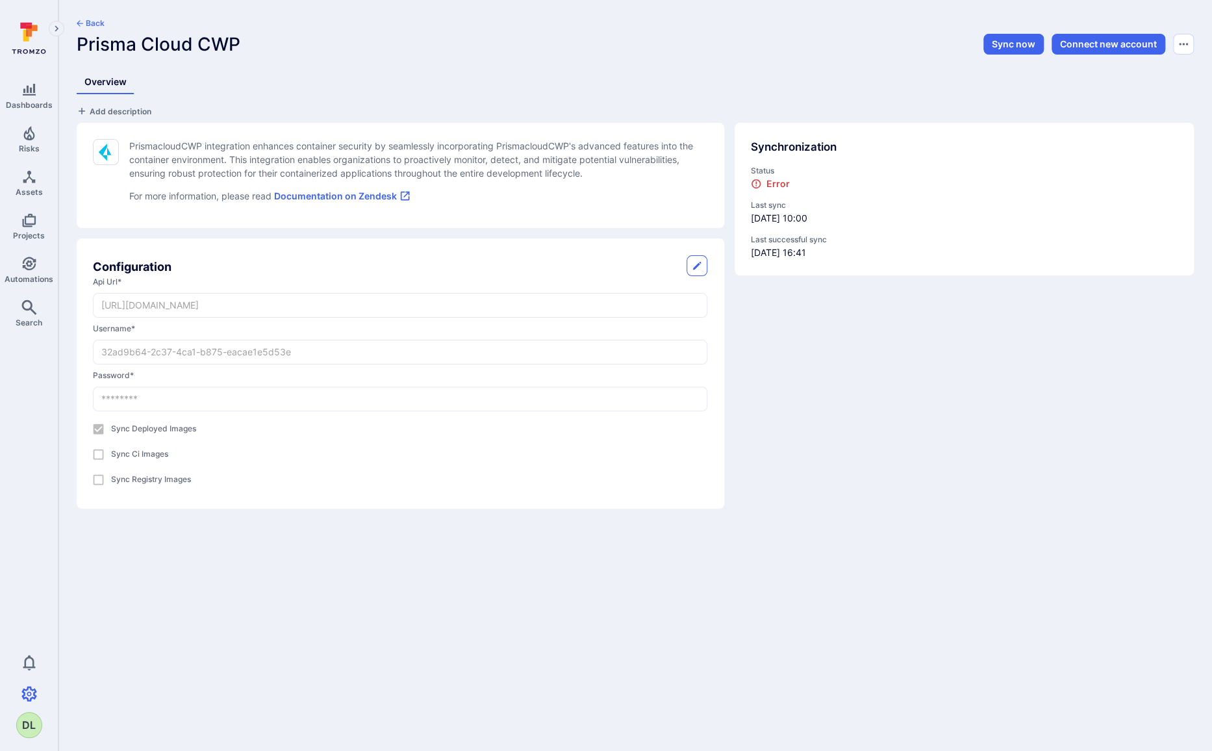
click at [374, 239] on div "Configuration api url * [URL][DOMAIN_NAME] ​ username * 32ad9b64-2c37-4ca1-b875…" at bounding box center [401, 373] width 648 height 270
click at [374, 539] on body "Dashboards Risks Assets Projects Automations Search 0 DL Settings Integrations …" at bounding box center [606, 375] width 1212 height 751
click at [353, 195] on link "Documentation on Zendesk" at bounding box center [342, 195] width 136 height 11
click at [697, 261] on icon "button" at bounding box center [697, 266] width 10 height 10
click at [341, 356] on input "32ad9b64-2c37-4ca1-b875-eacae1e5d53e" at bounding box center [400, 351] width 613 height 23
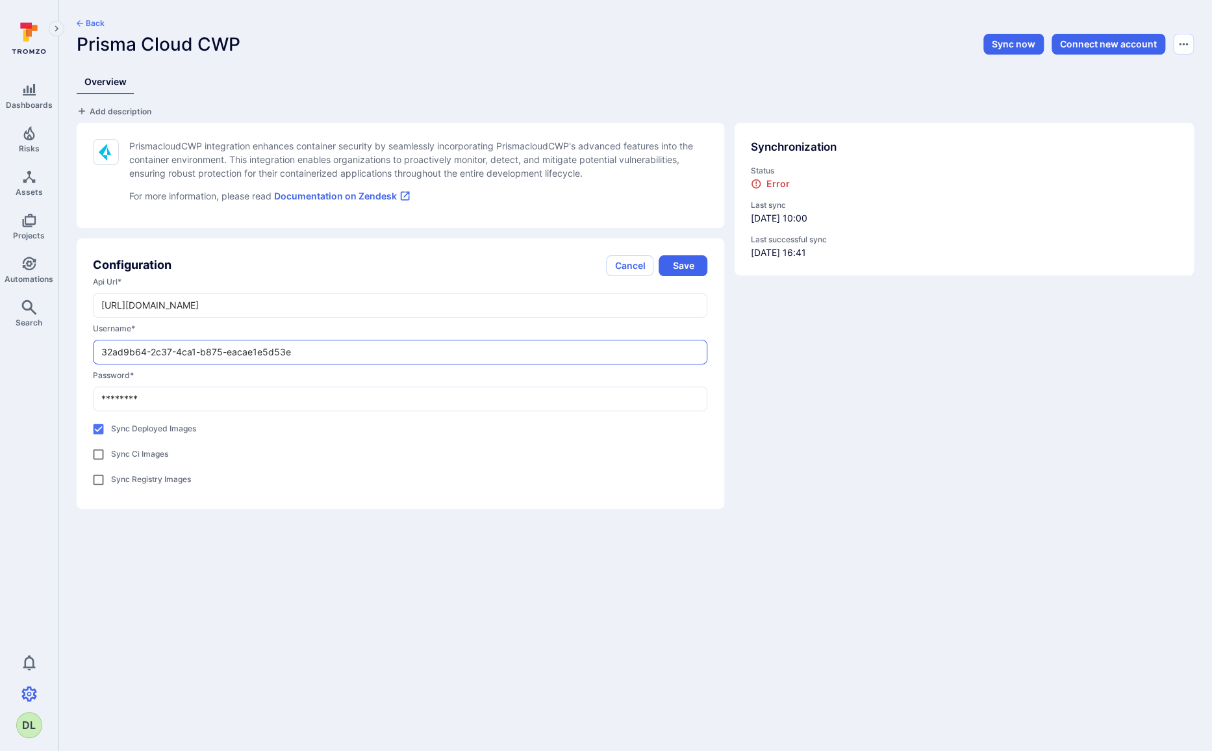
click at [440, 407] on input "********" at bounding box center [400, 398] width 613 height 23
drag, startPoint x: 203, startPoint y: 398, endPoint x: 74, endPoint y: 389, distance: 129.6
click at [74, 389] on div "PrismacloudCWP integration enhances container security by seamlessly incorporat…" at bounding box center [395, 310] width 658 height 396
paste input "8C0cHSWKyorCexWufc9W14B0Ap0="
type input "8C0cHSWKyorCexWufc9W14B0Ap0="
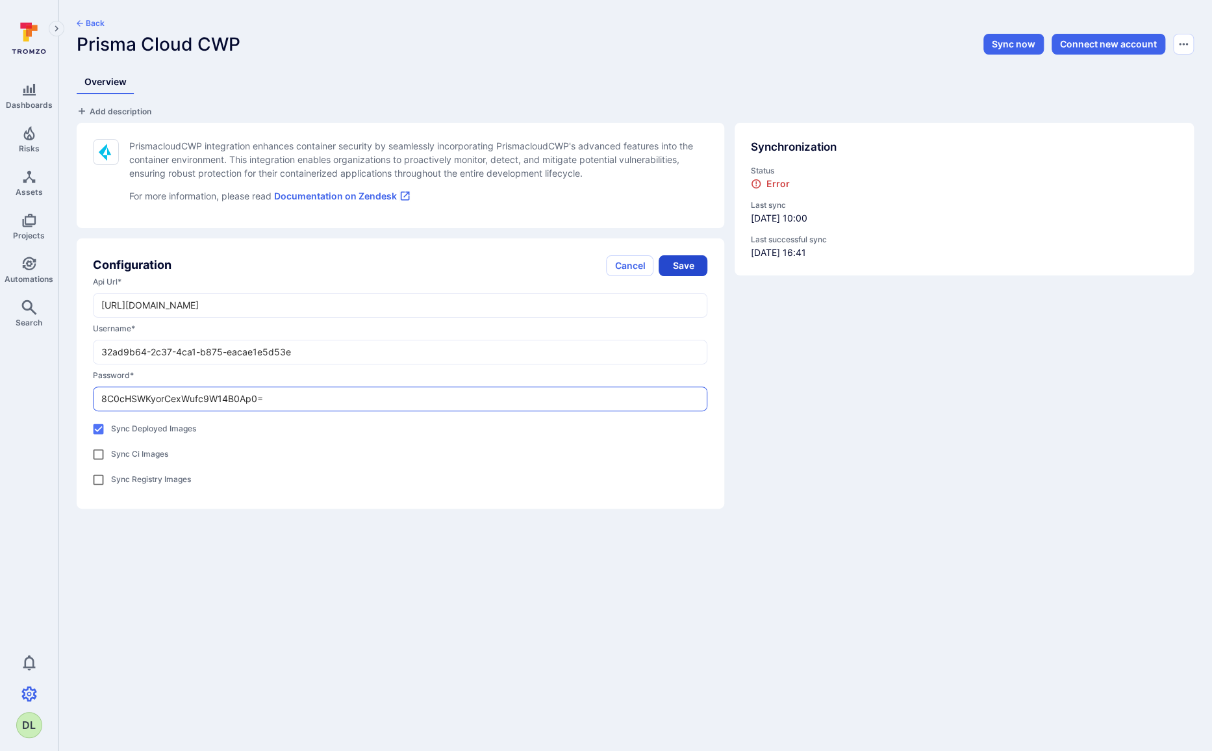
click at [684, 262] on button "Save" at bounding box center [683, 265] width 49 height 21
drag, startPoint x: 251, startPoint y: 49, endPoint x: 79, endPoint y: 53, distance: 172.2
click at [79, 53] on div "Back Prisma Cloud CWP" at bounding box center [448, 36] width 745 height 37
drag, startPoint x: 381, startPoint y: 302, endPoint x: 97, endPoint y: 300, distance: 284.6
click at [97, 300] on input "[URL][DOMAIN_NAME]" at bounding box center [400, 305] width 613 height 23
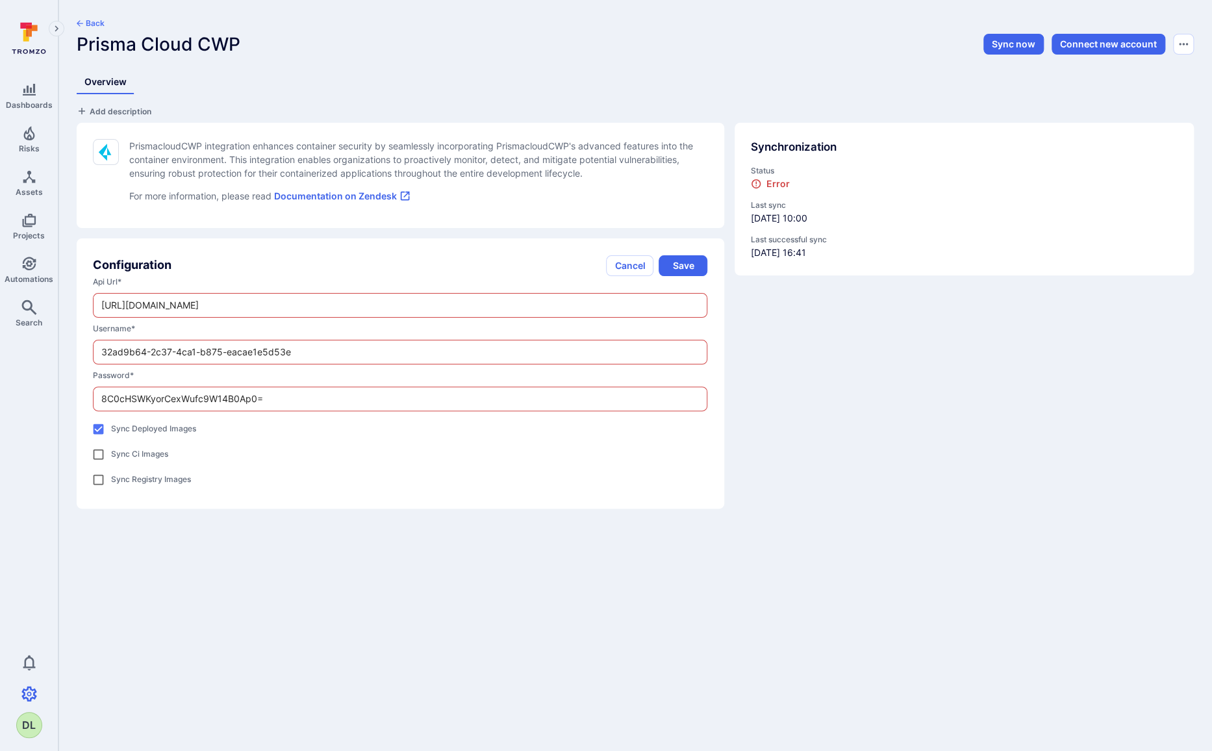
click at [94, 25] on button "Back" at bounding box center [91, 23] width 28 height 10
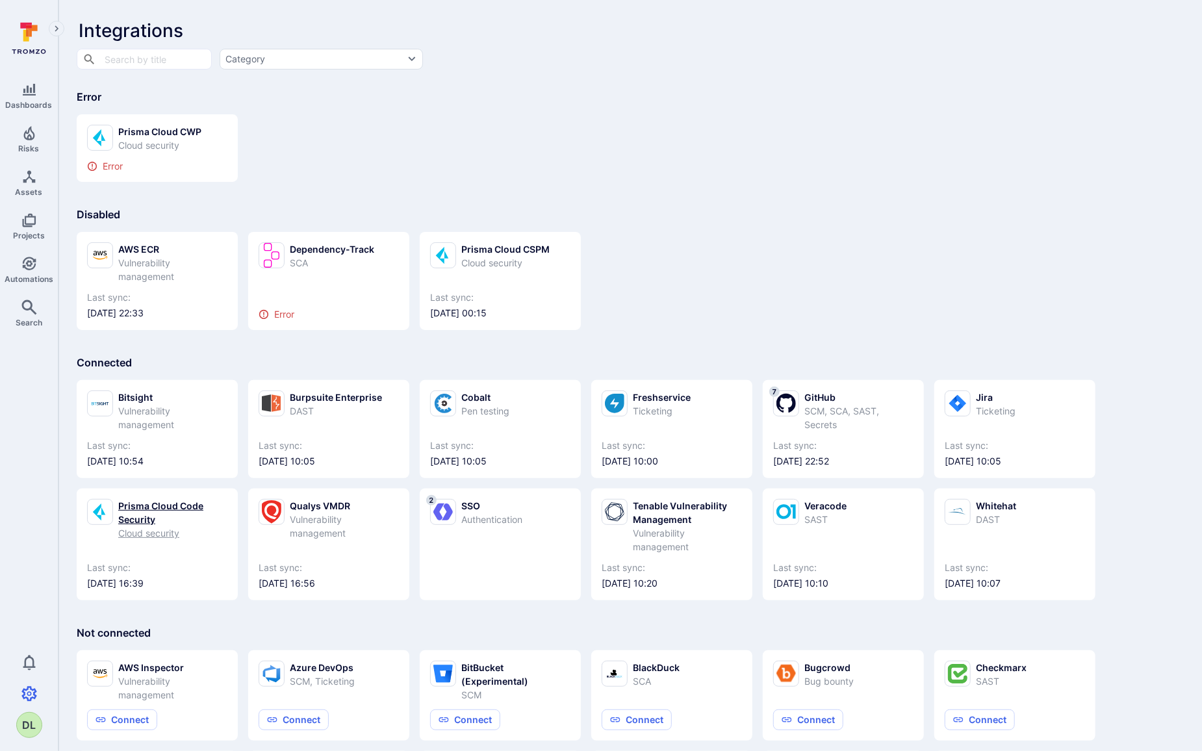
click at [144, 552] on link "Prisma Cloud Code Security Cloud security Last sync: [DATE] 16:39" at bounding box center [157, 544] width 140 height 91
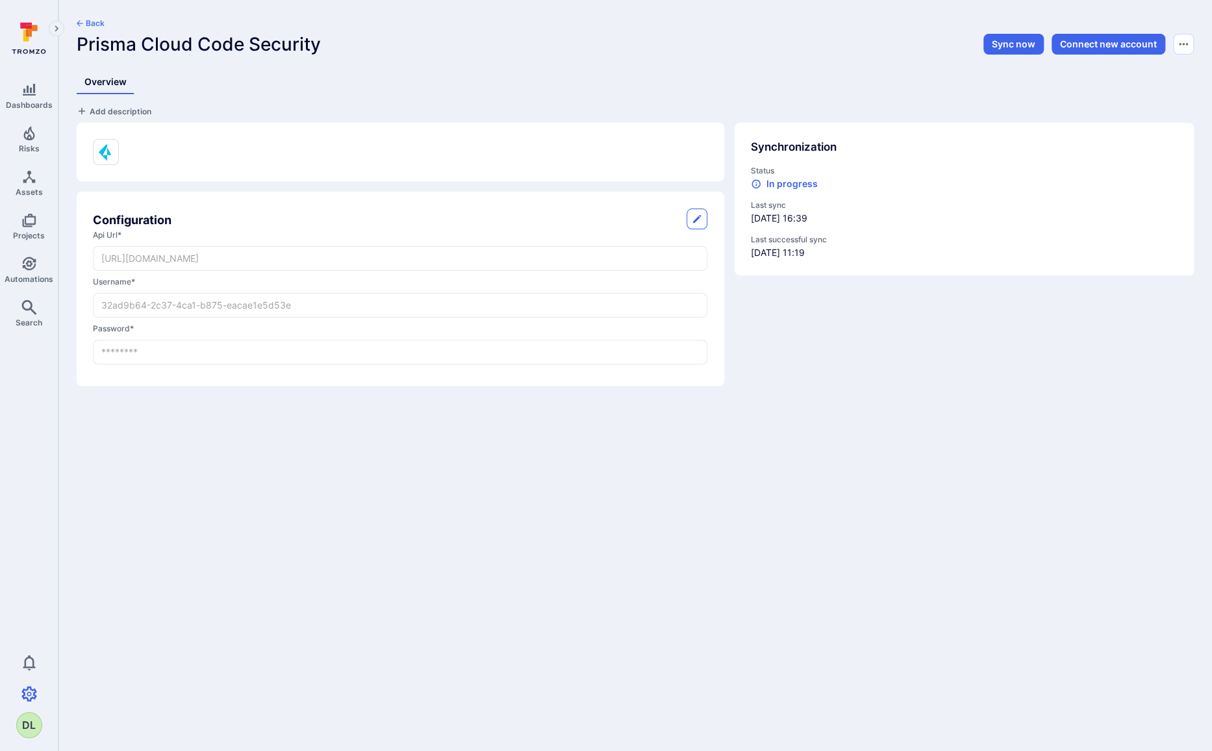
click at [91, 21] on button "Back" at bounding box center [91, 23] width 28 height 10
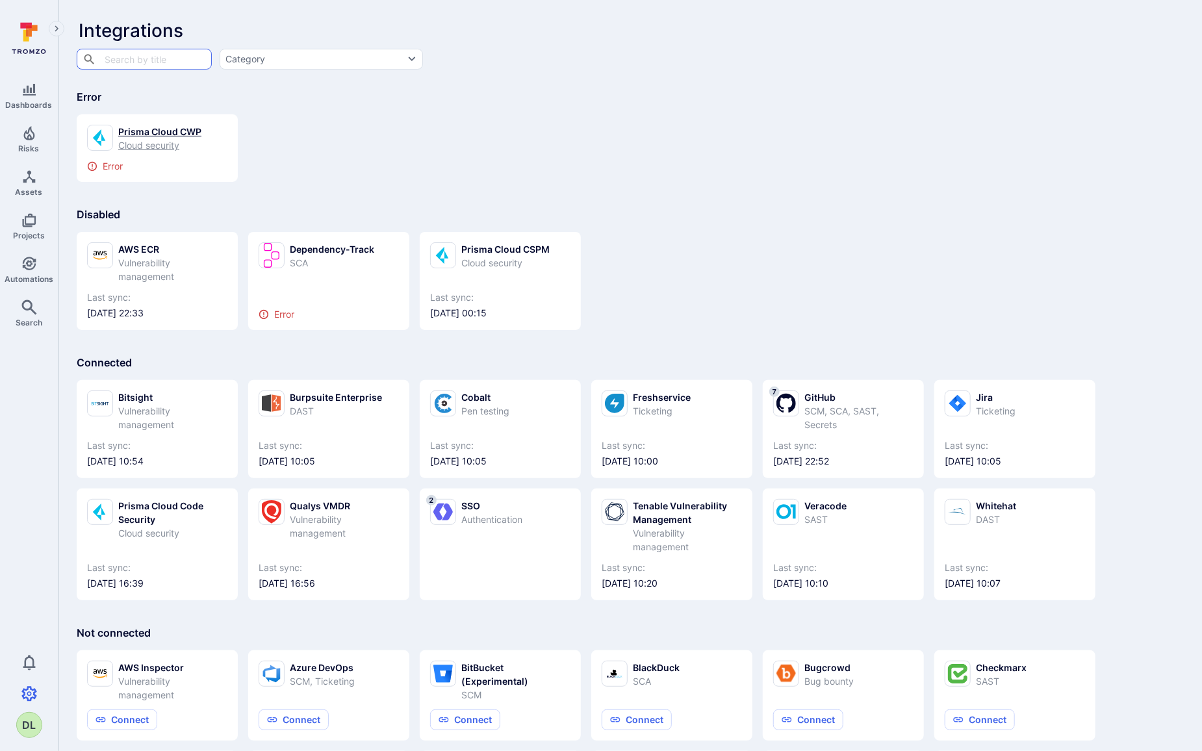
click at [141, 148] on div "Cloud security" at bounding box center [159, 145] width 83 height 14
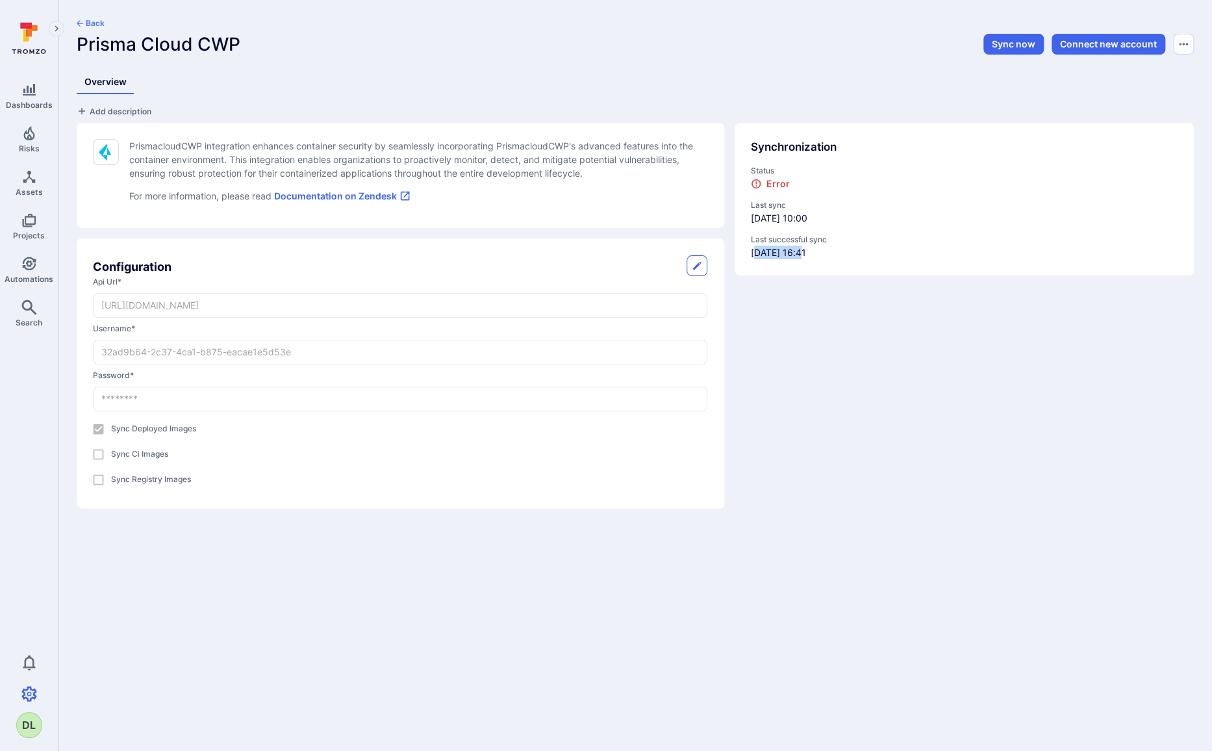
drag, startPoint x: 754, startPoint y: 251, endPoint x: 805, endPoint y: 255, distance: 51.5
click at [805, 255] on div "Last successful sync [DATE] 16:41" at bounding box center [964, 246] width 427 height 25
click at [845, 446] on div "Synchronization Status Error Last sync [DATE] 10:00 Last successful sync [DATE]…" at bounding box center [959, 310] width 470 height 396
click at [71, 303] on div "PrismacloudCWP integration enhances container security by seamlessly incorporat…" at bounding box center [395, 310] width 658 height 396
click at [88, 360] on div "Configuration api url * [URL][DOMAIN_NAME] ​ username * 32ad9b64-2c37-4ca1-b875…" at bounding box center [401, 373] width 648 height 270
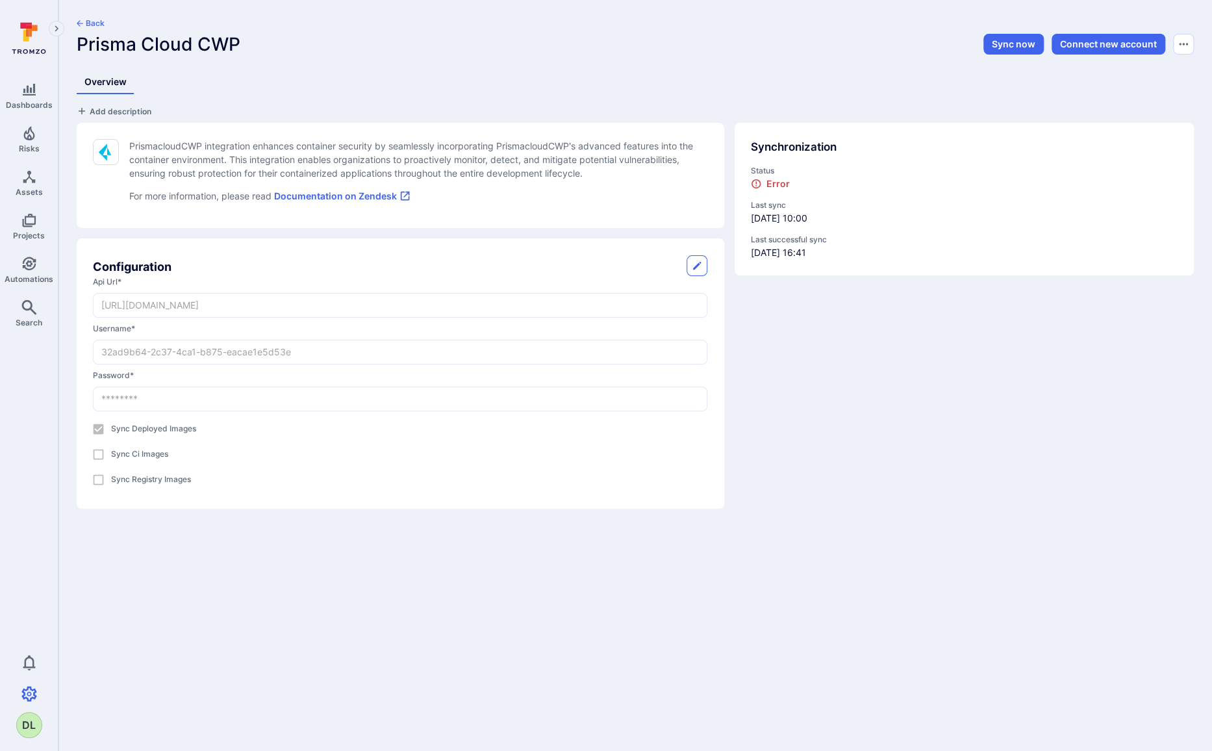
click at [90, 305] on div "Configuration api url * [URL][DOMAIN_NAME] ​ username * 32ad9b64-2c37-4ca1-b875…" at bounding box center [401, 373] width 648 height 270
click at [86, 23] on button "Back" at bounding box center [91, 23] width 28 height 10
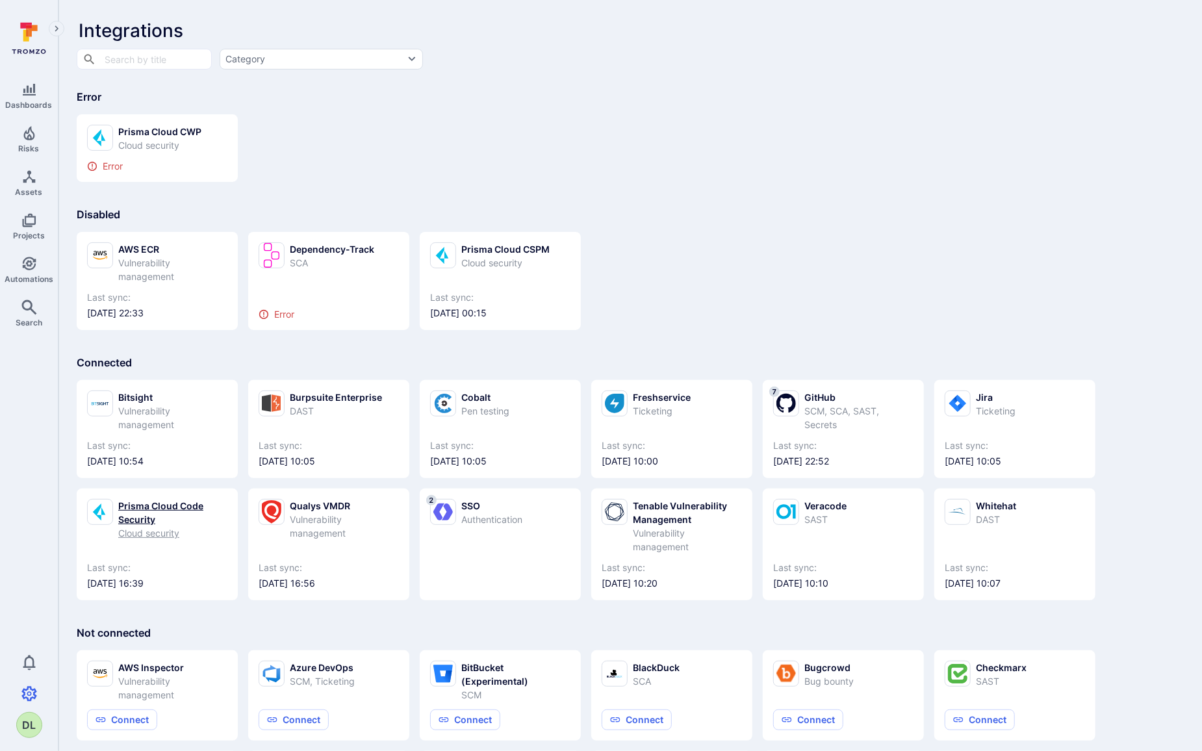
click at [184, 531] on div "Cloud security" at bounding box center [172, 533] width 109 height 14
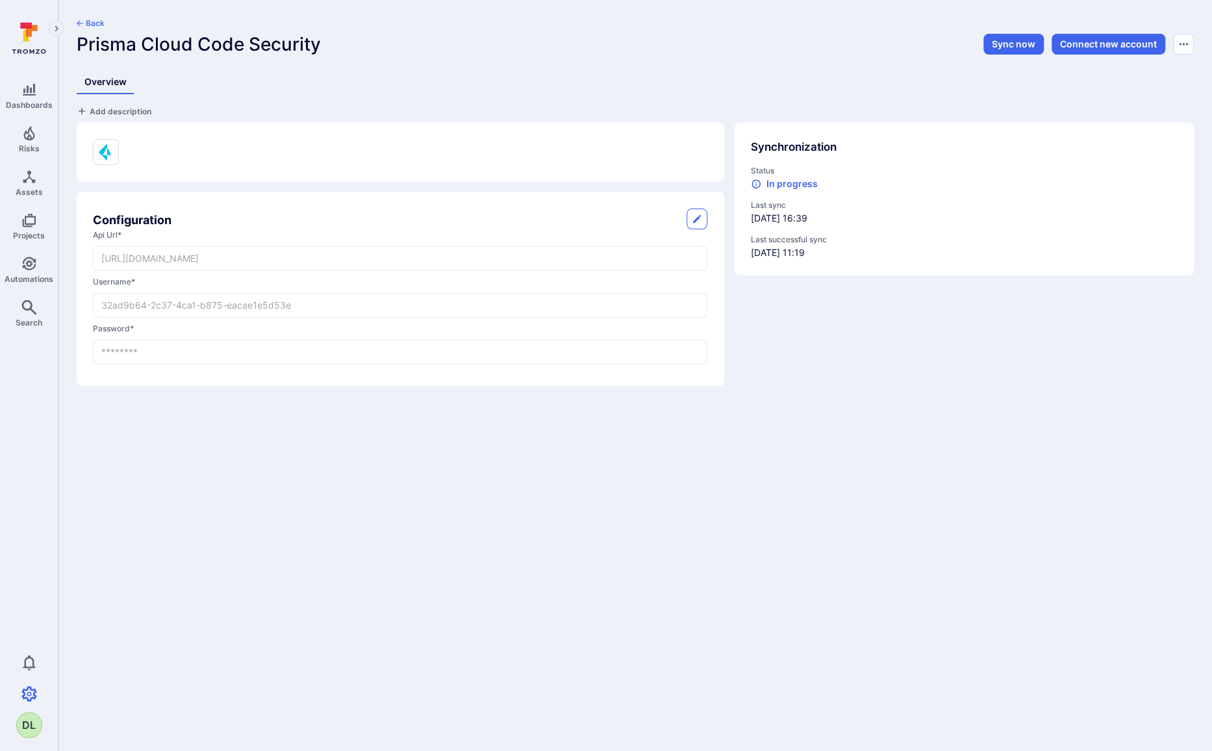
click at [89, 29] on div "Back" at bounding box center [449, 26] width 745 height 16
click at [86, 24] on button "Back" at bounding box center [91, 23] width 28 height 10
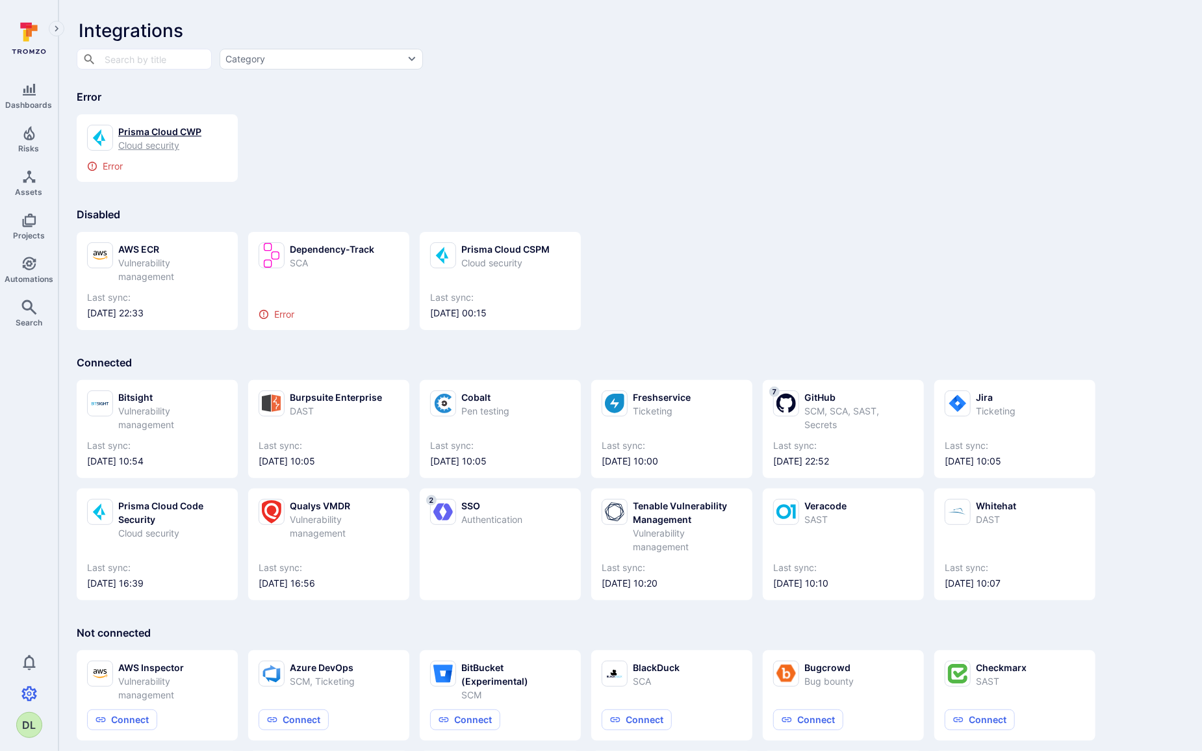
click at [153, 133] on div "Prisma Cloud CWP" at bounding box center [159, 132] width 83 height 14
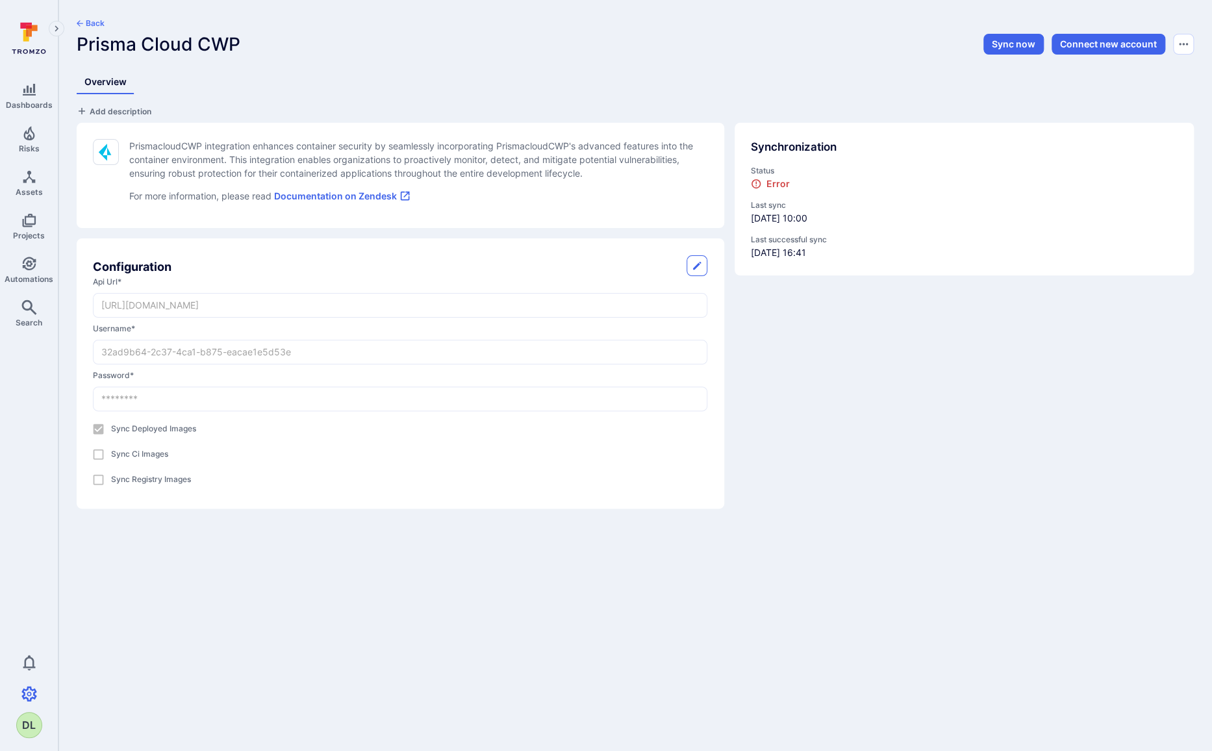
click at [90, 307] on div "Configuration api url * [URL][DOMAIN_NAME] ​ username * 32ad9b64-2c37-4ca1-b875…" at bounding box center [401, 373] width 648 height 270
drag, startPoint x: 743, startPoint y: 218, endPoint x: 908, endPoint y: 229, distance: 165.4
click at [908, 229] on div "Synchronization Status Error Last sync [DATE] 10:00 Last successful sync [DATE]…" at bounding box center [964, 199] width 459 height 153
click at [426, 520] on div "Back Prisma Cloud CWP Sync now Connect new account Overview Add description Pri…" at bounding box center [635, 263] width 1154 height 527
click at [352, 375] on label "password *" at bounding box center [400, 376] width 615 height 12
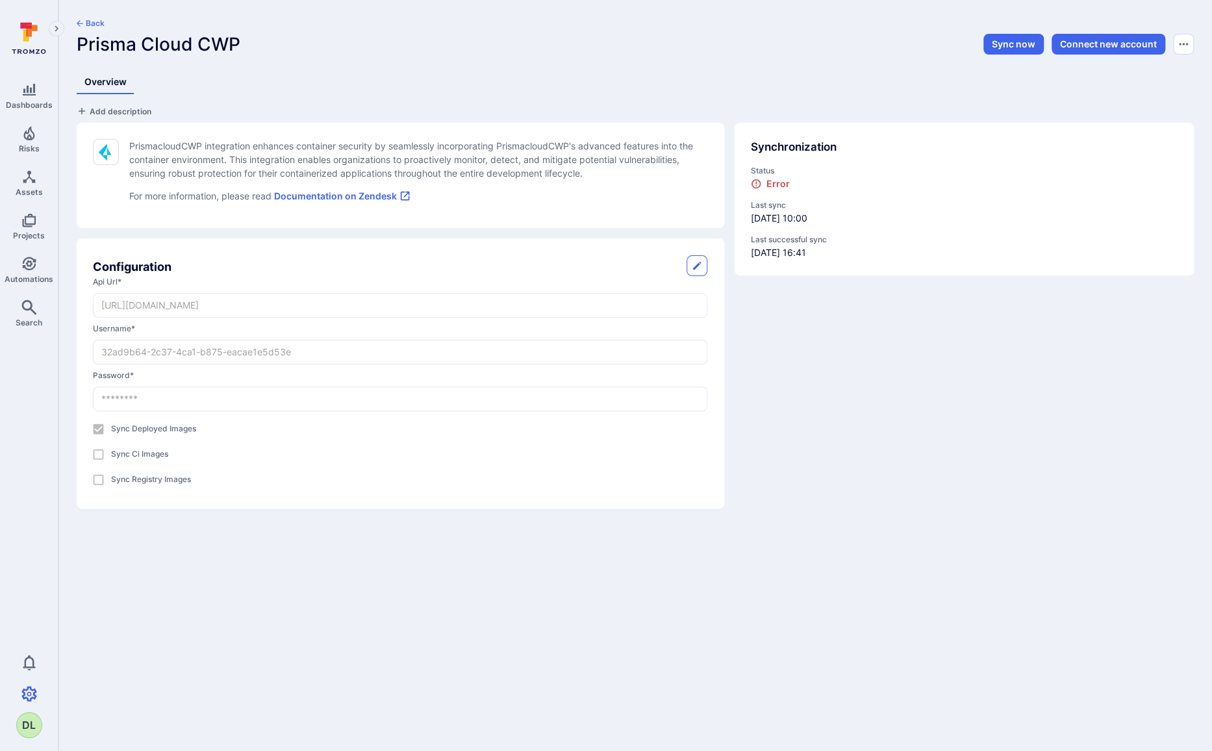
click at [79, 311] on div "Configuration api url * [URL][DOMAIN_NAME] ​ username * 32ad9b64-2c37-4ca1-b875…" at bounding box center [401, 373] width 648 height 270
click at [91, 307] on div "Configuration api url * [URL][DOMAIN_NAME] ​ username * 32ad9b64-2c37-4ca1-b875…" at bounding box center [401, 373] width 648 height 270
click at [89, 363] on div "Configuration api url * [URL][DOMAIN_NAME] ​ username * 32ad9b64-2c37-4ca1-b875…" at bounding box center [401, 373] width 648 height 270
